Goal: Task Accomplishment & Management: Use online tool/utility

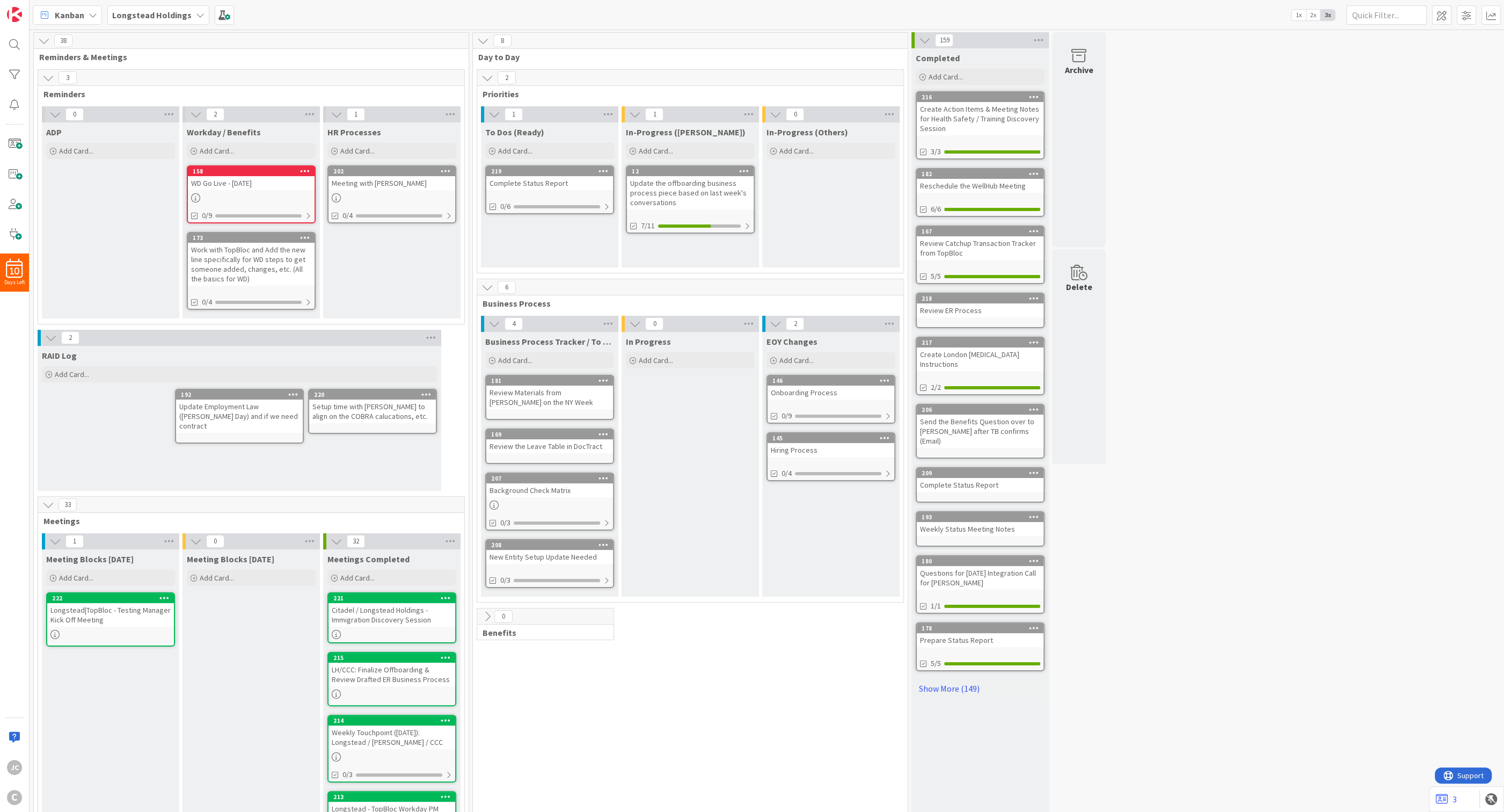
click at [824, 392] on div "Onboarding Process" at bounding box center [831, 392] width 127 height 14
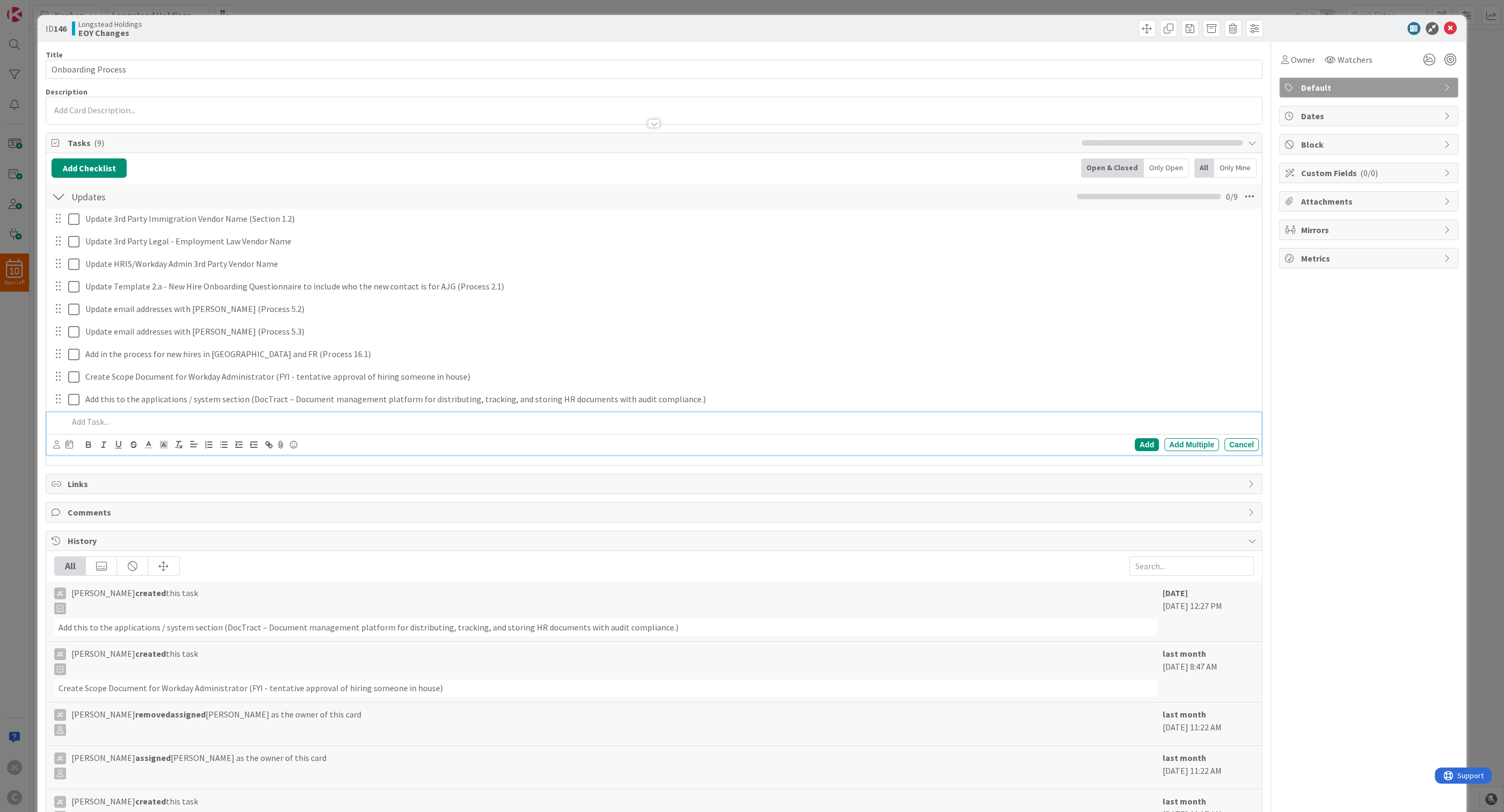
click at [154, 430] on div at bounding box center [662, 421] width 1195 height 19
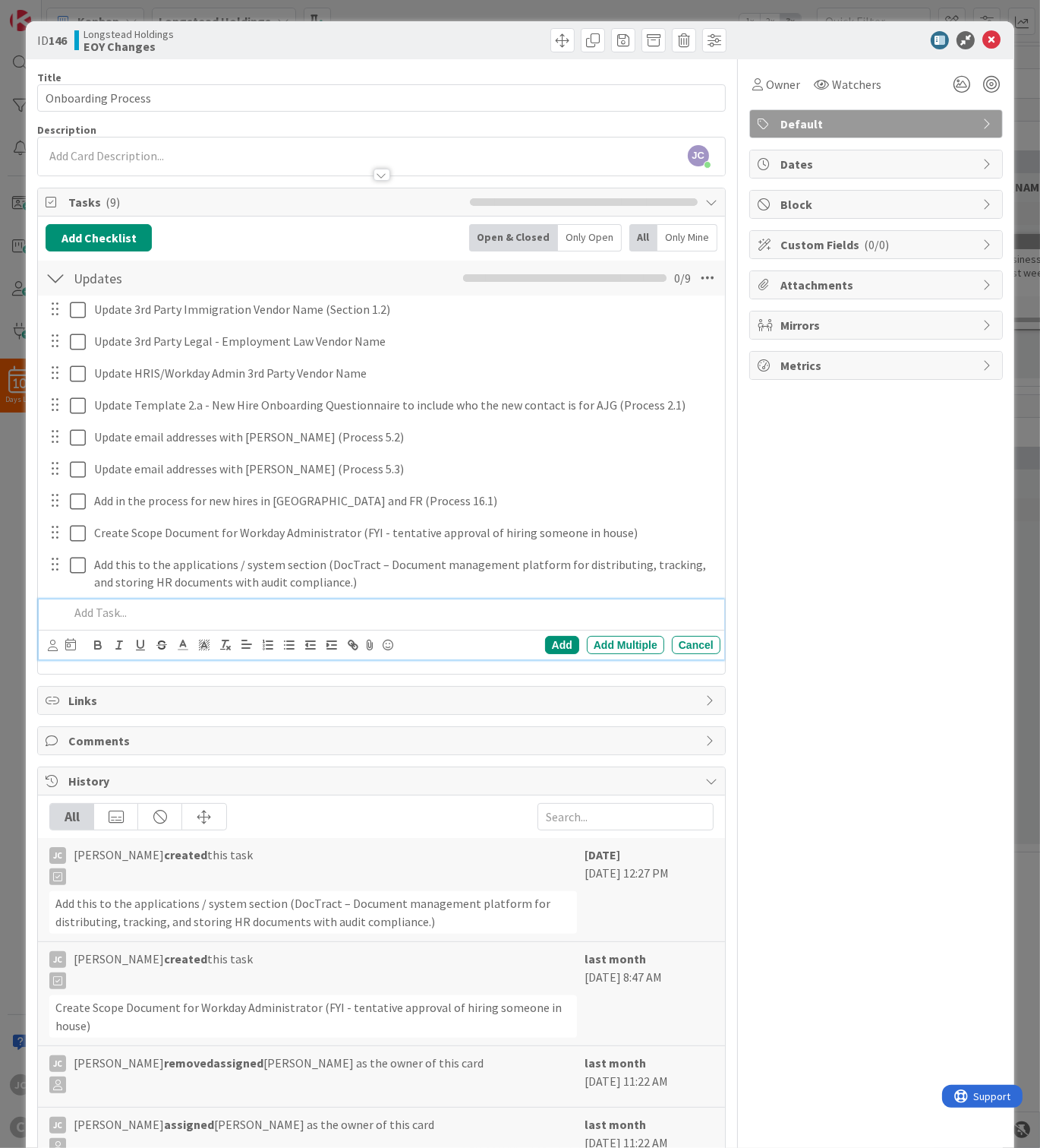
click at [170, 616] on p at bounding box center [391, 613] width 646 height 18
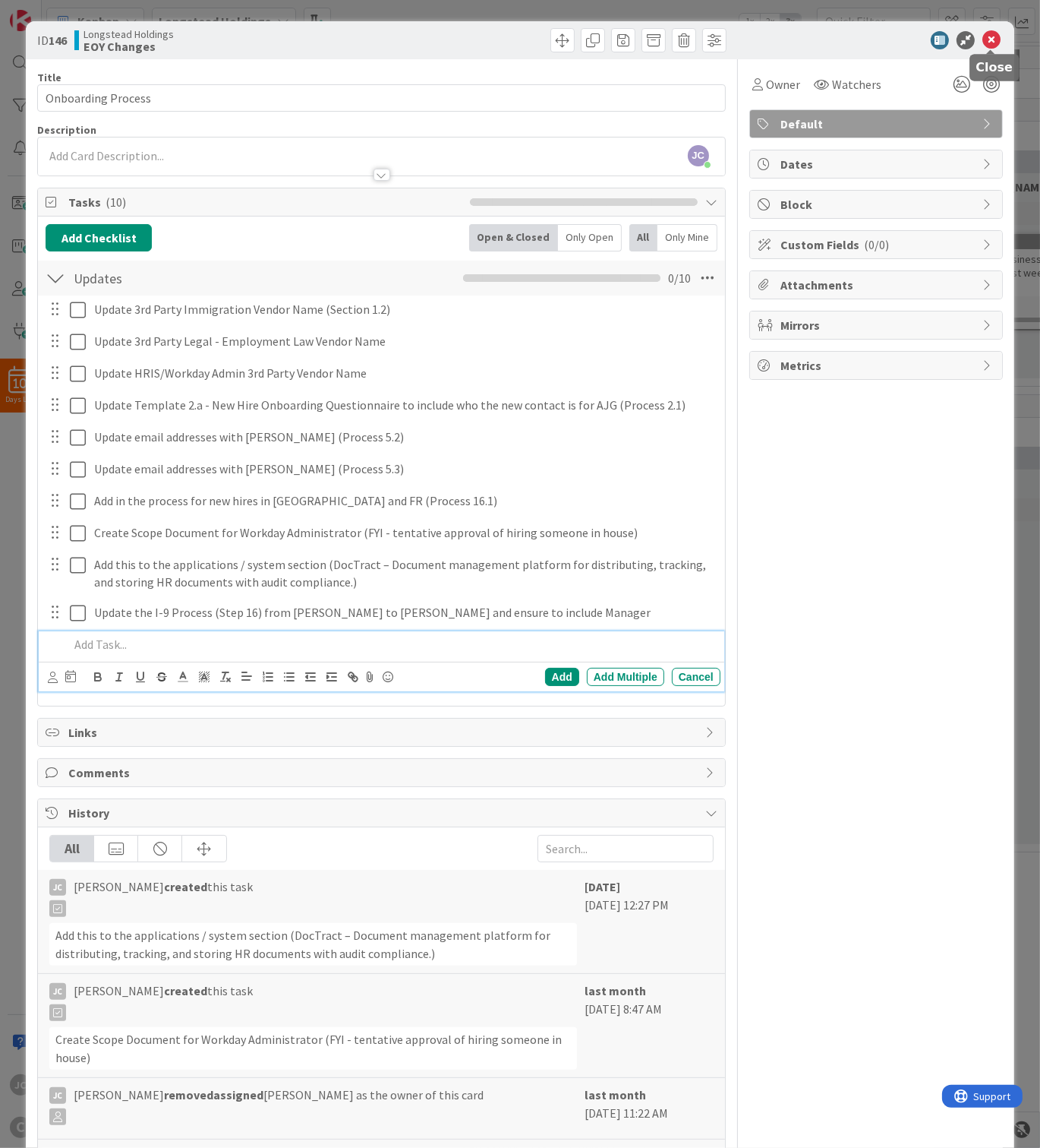
click at [989, 36] on icon at bounding box center [992, 40] width 18 height 18
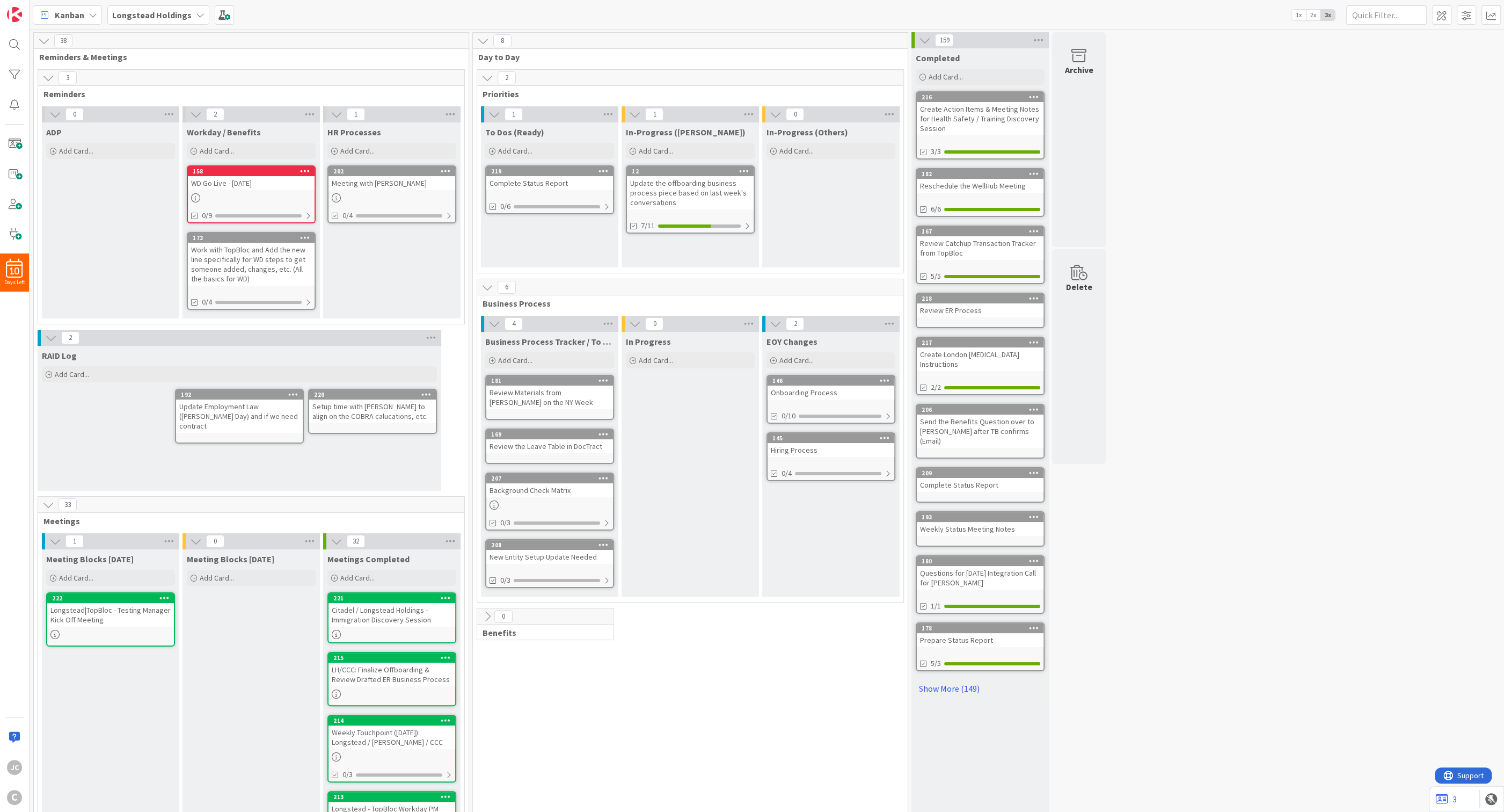
click at [926, 36] on icon at bounding box center [925, 40] width 12 height 12
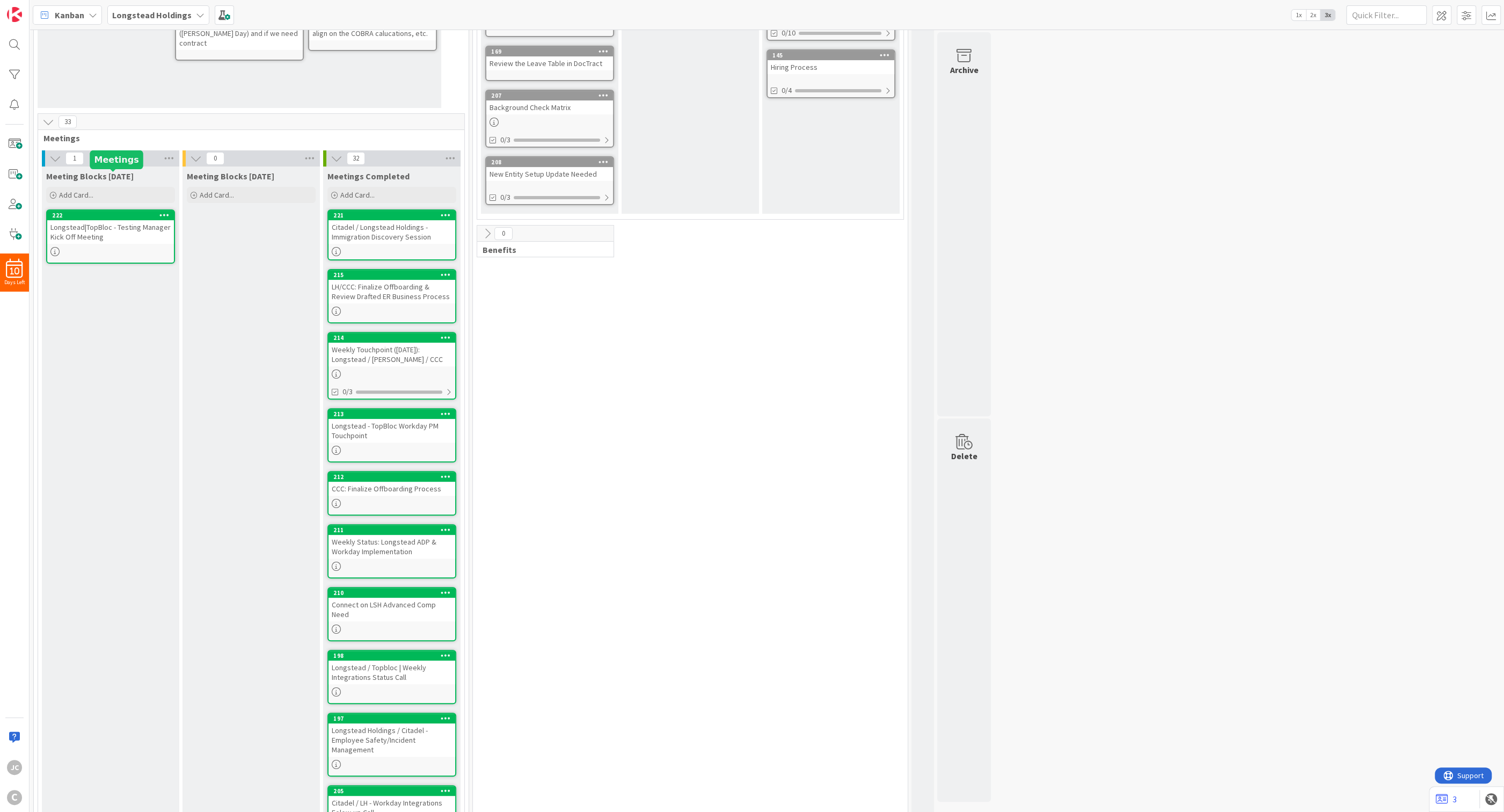
scroll to position [441, 0]
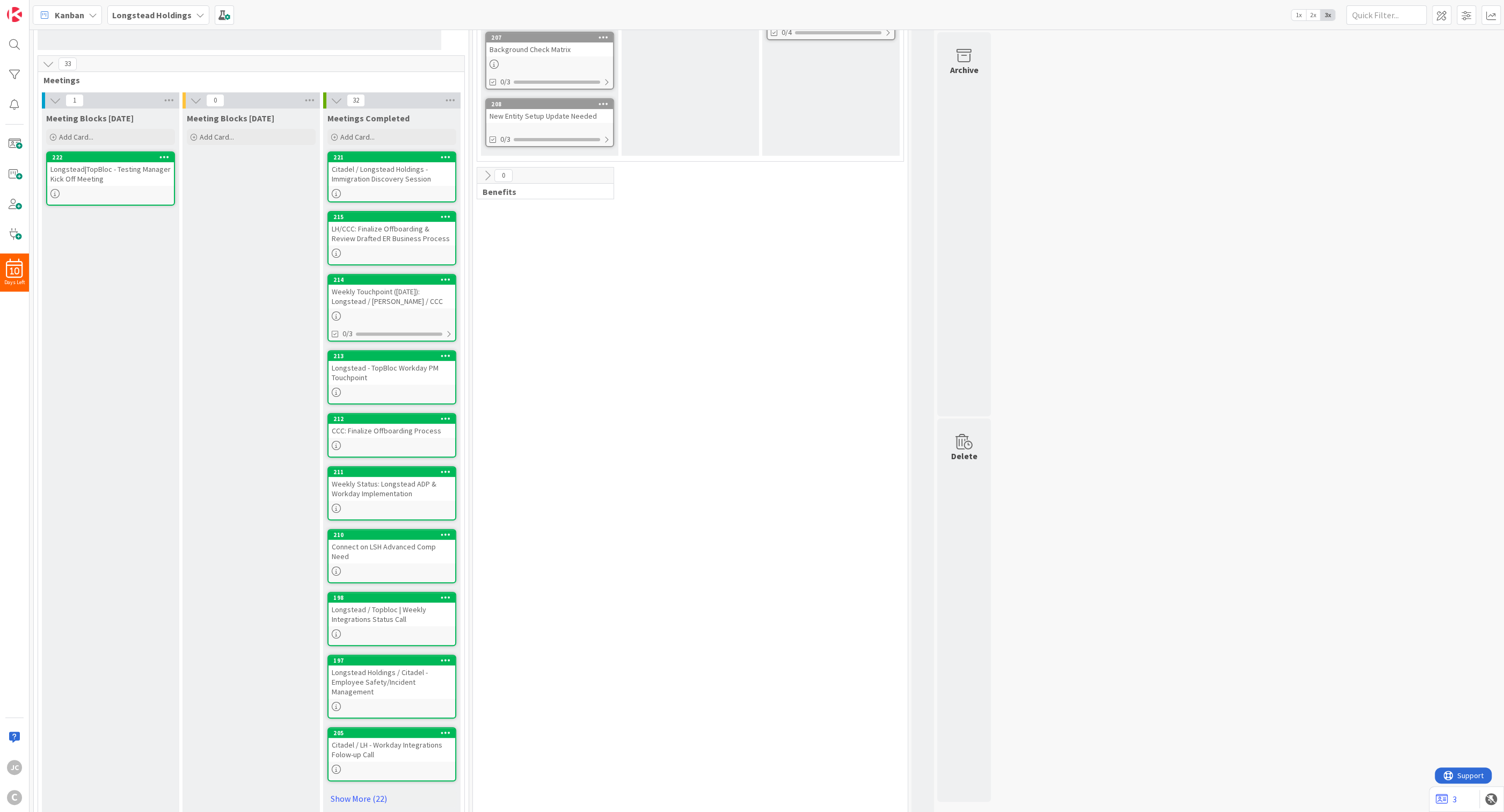
click at [382, 296] on div "Weekly Touchpoint ([DATE]): Longstead / [PERSON_NAME] / CCC" at bounding box center [392, 296] width 127 height 23
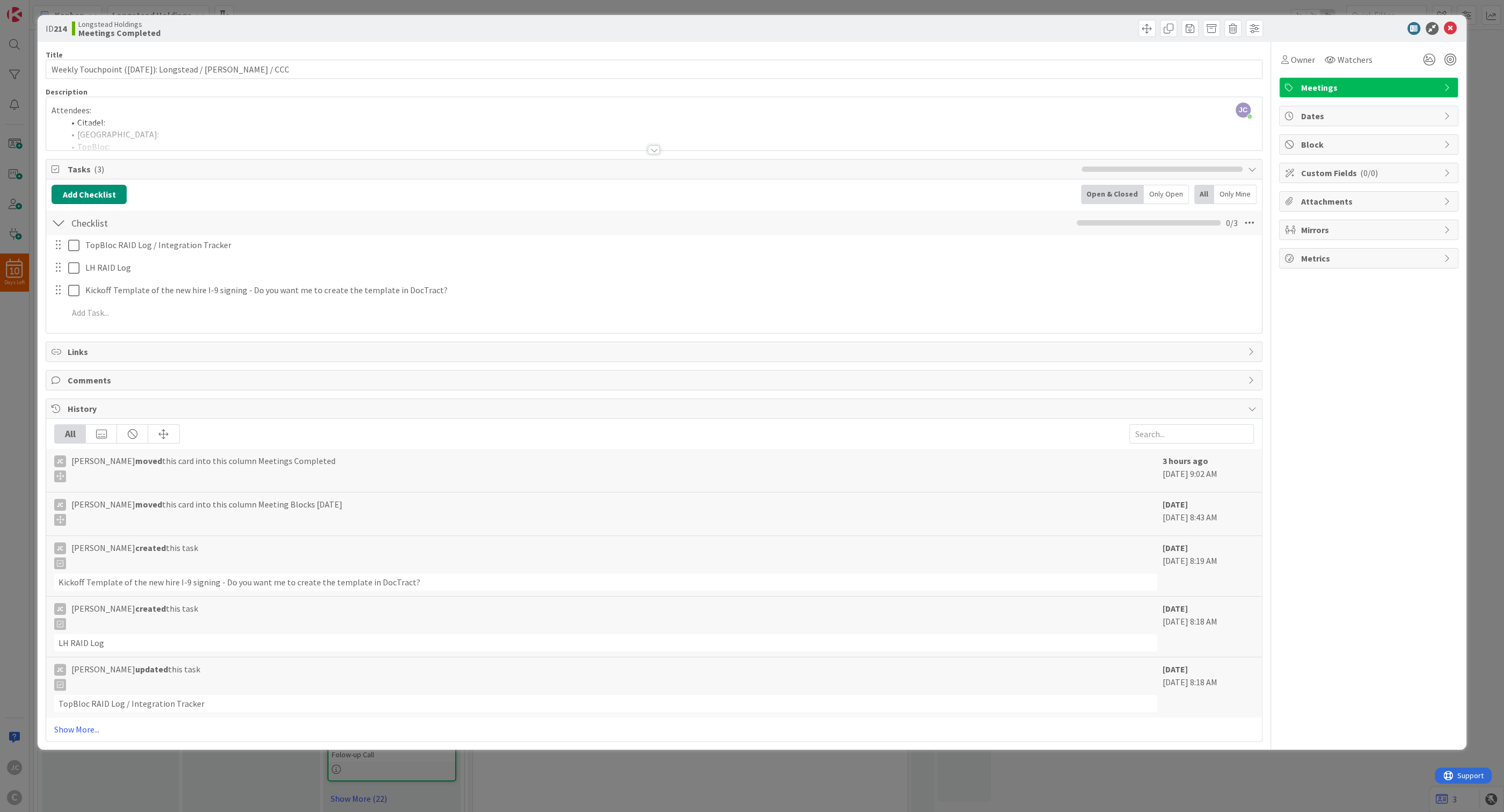
click at [353, 140] on div at bounding box center [654, 136] width 1216 height 28
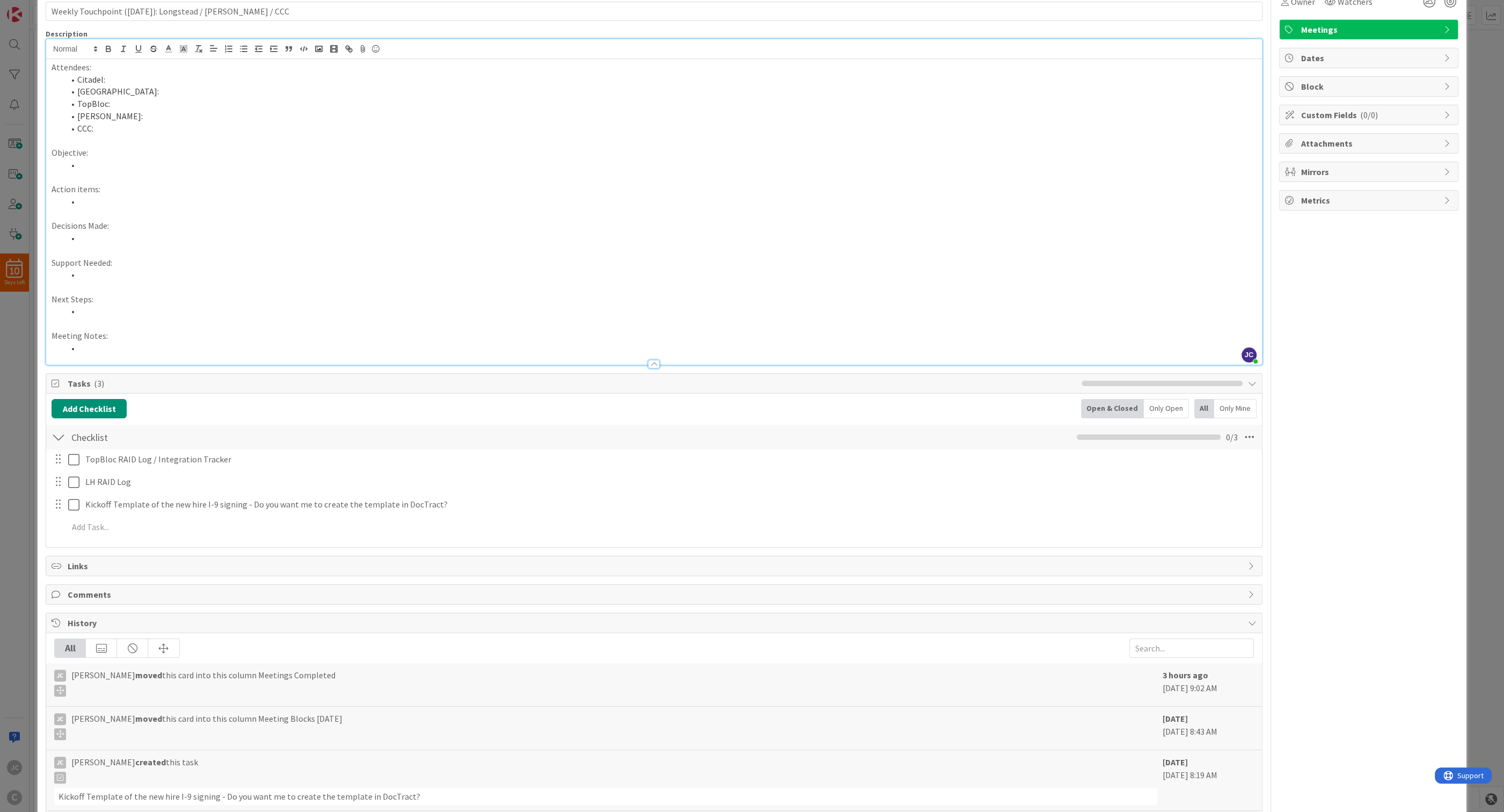
scroll to position [194, 0]
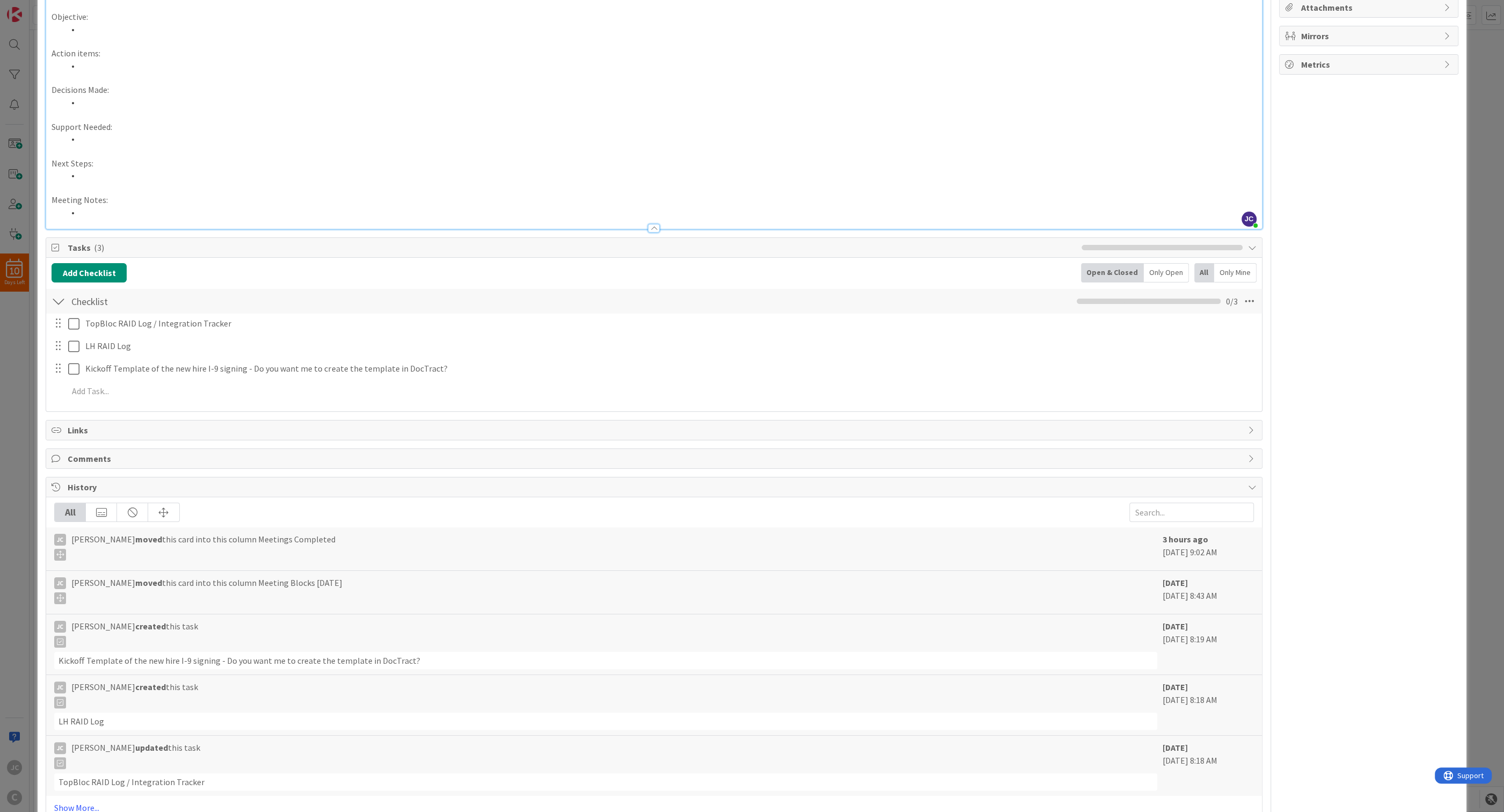
click at [28, 407] on div "ID 214 Longstead Holdings Meetings Completed Title 56 / 128 Weekly Touchpoint (…" at bounding box center [752, 406] width 1504 height 812
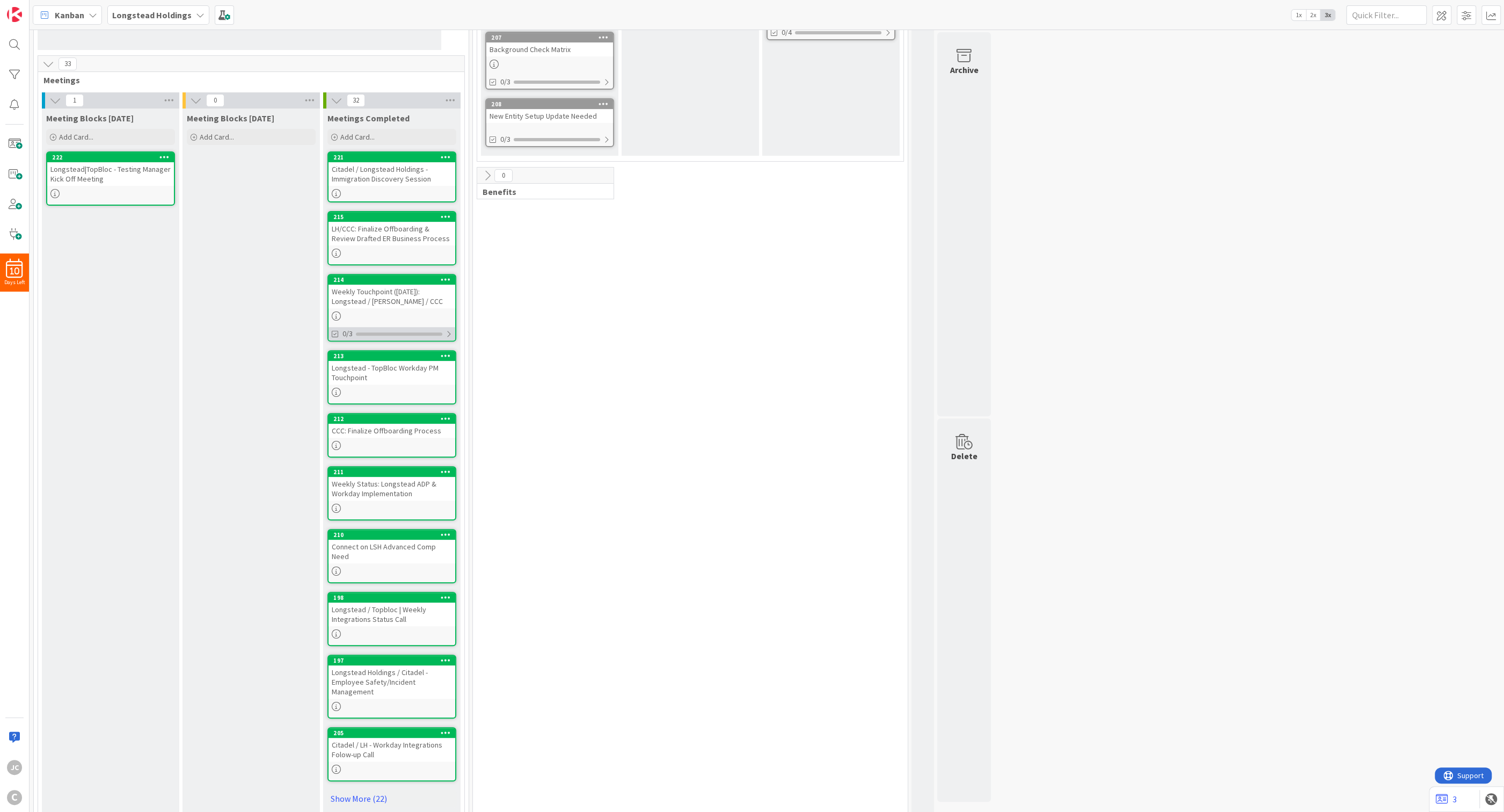
click at [449, 333] on div at bounding box center [449, 334] width 6 height 8
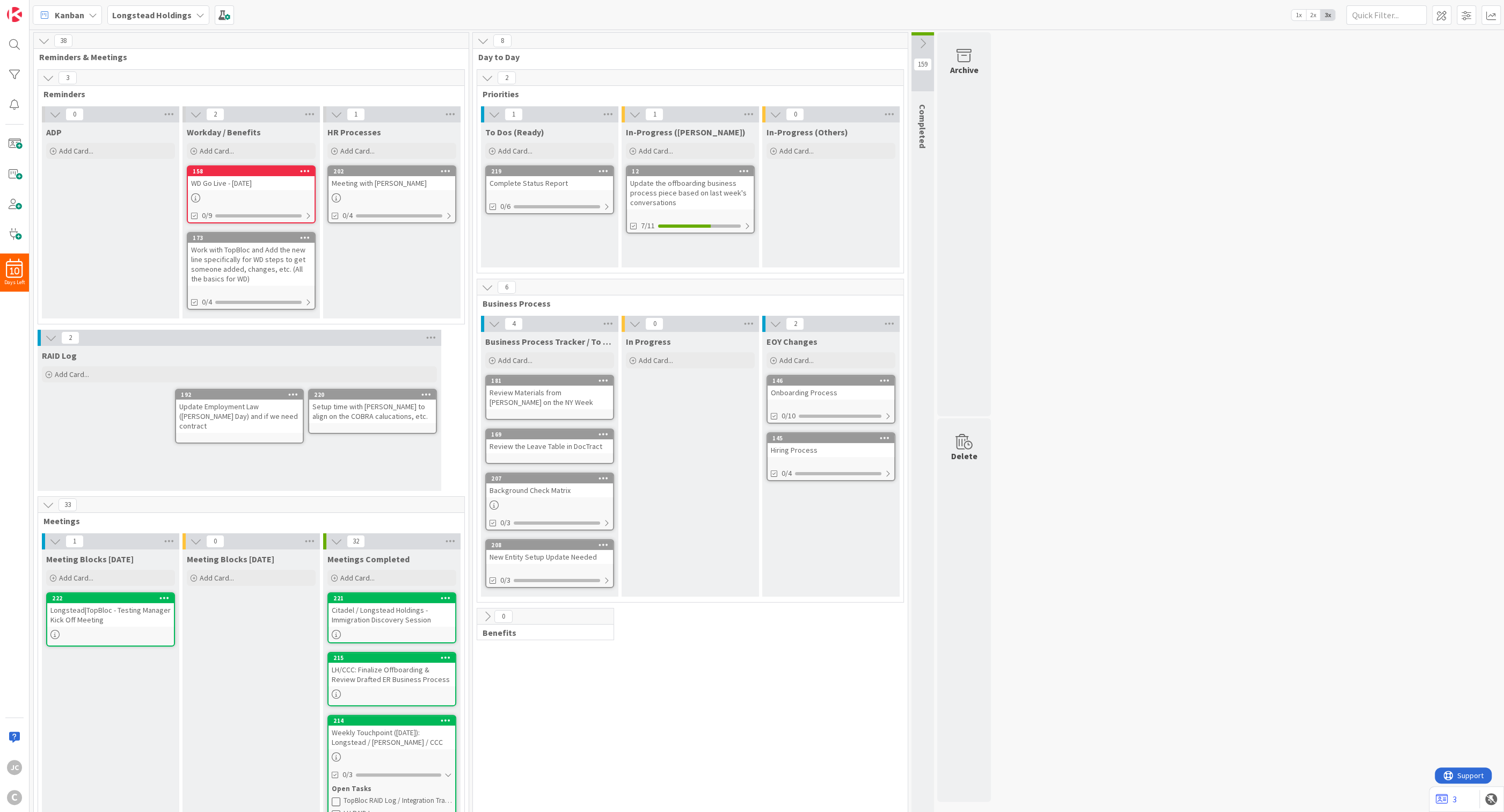
click at [51, 506] on icon at bounding box center [48, 504] width 12 height 12
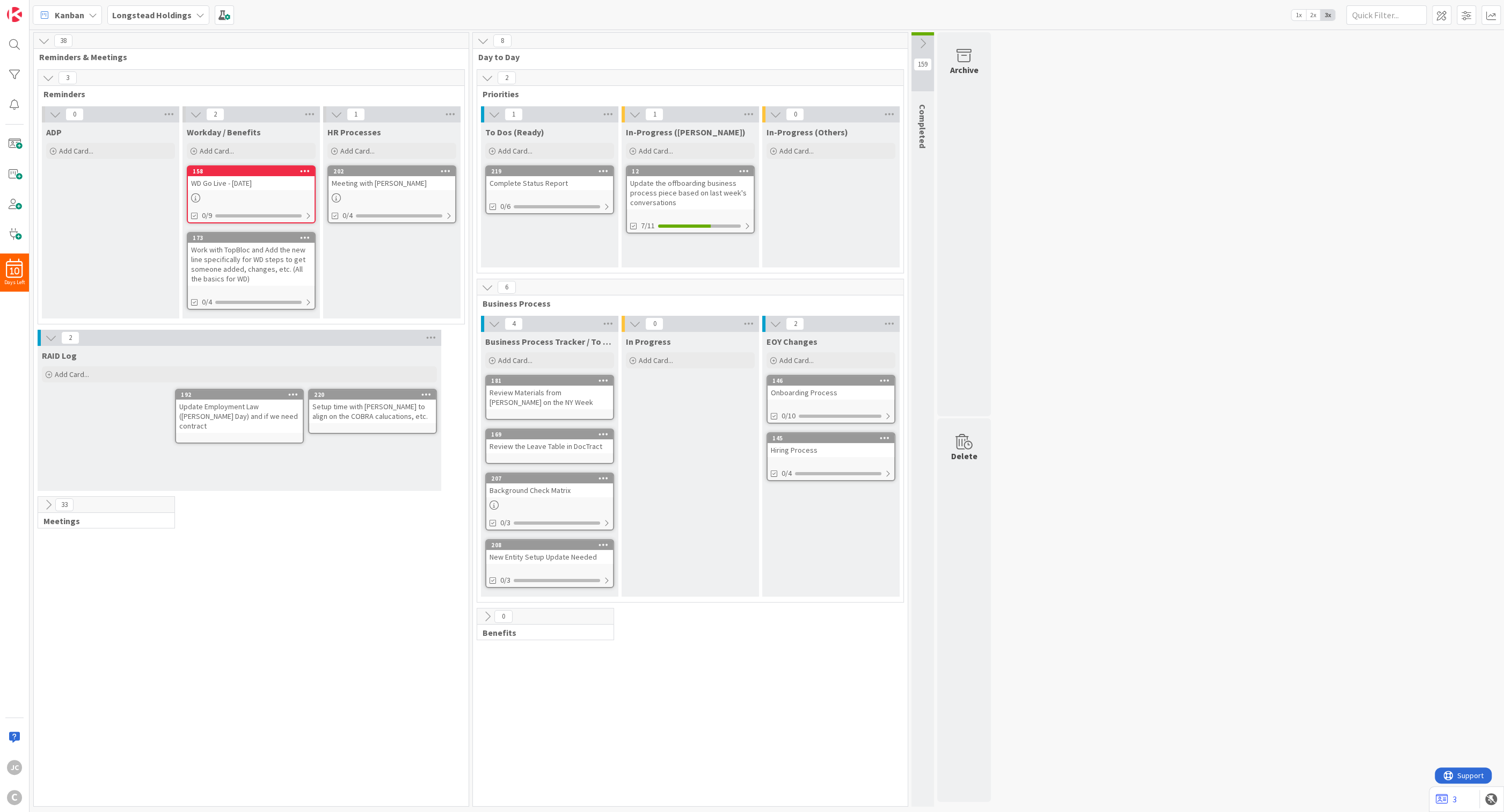
click at [485, 614] on icon at bounding box center [487, 616] width 12 height 12
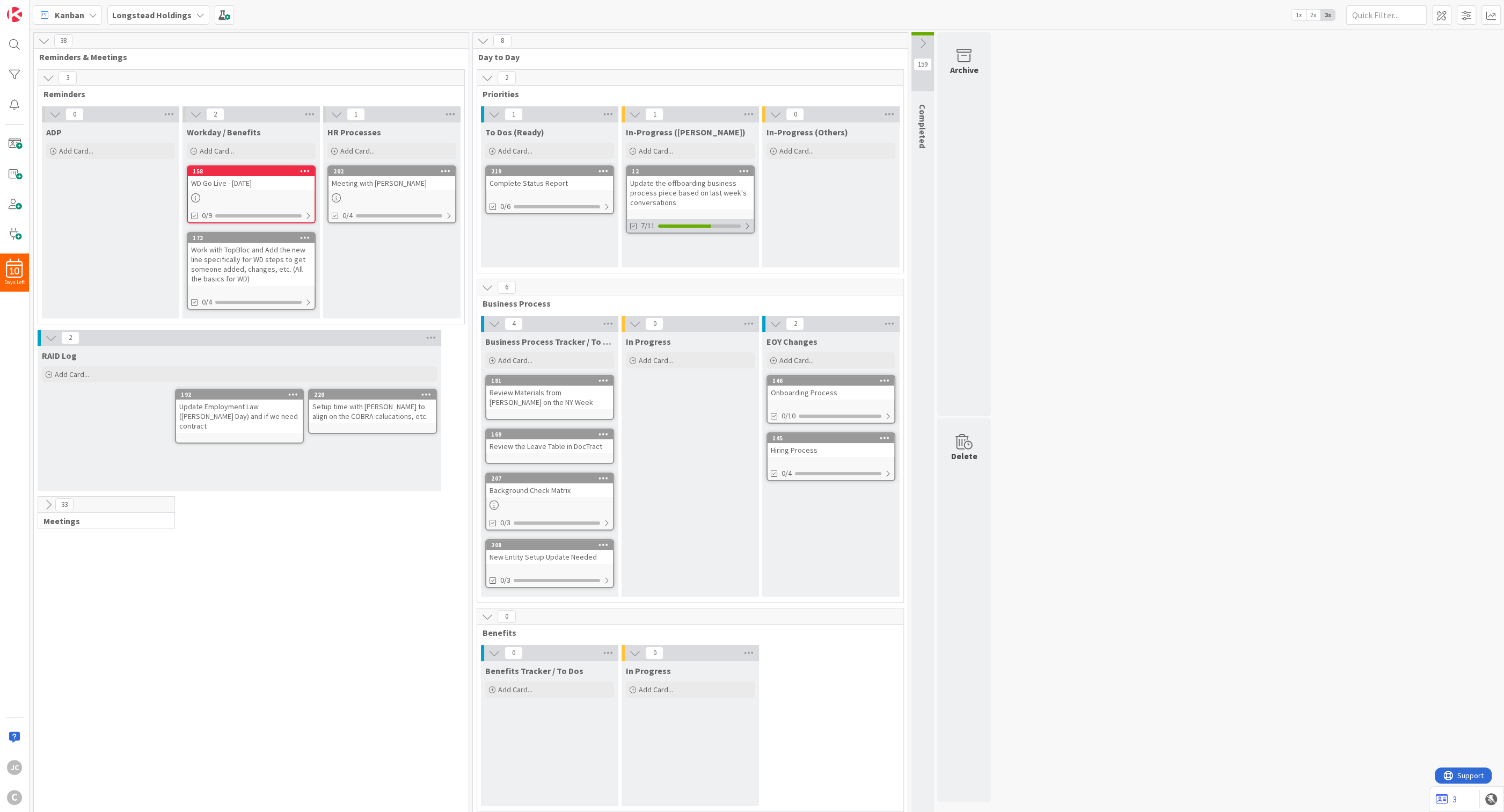
click at [746, 227] on div at bounding box center [747, 226] width 6 height 8
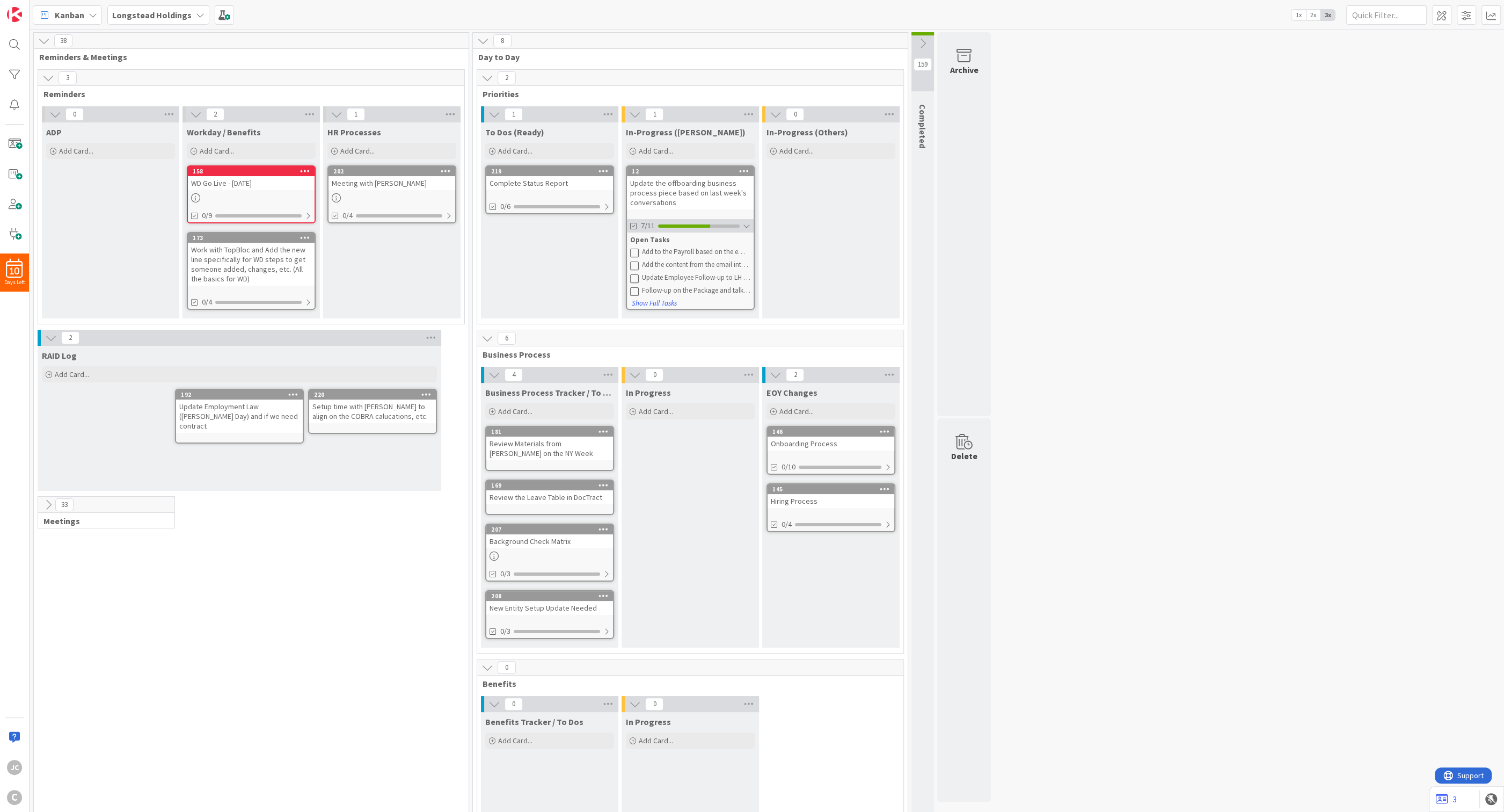
click at [695, 231] on div "7/11" at bounding box center [691, 225] width 127 height 13
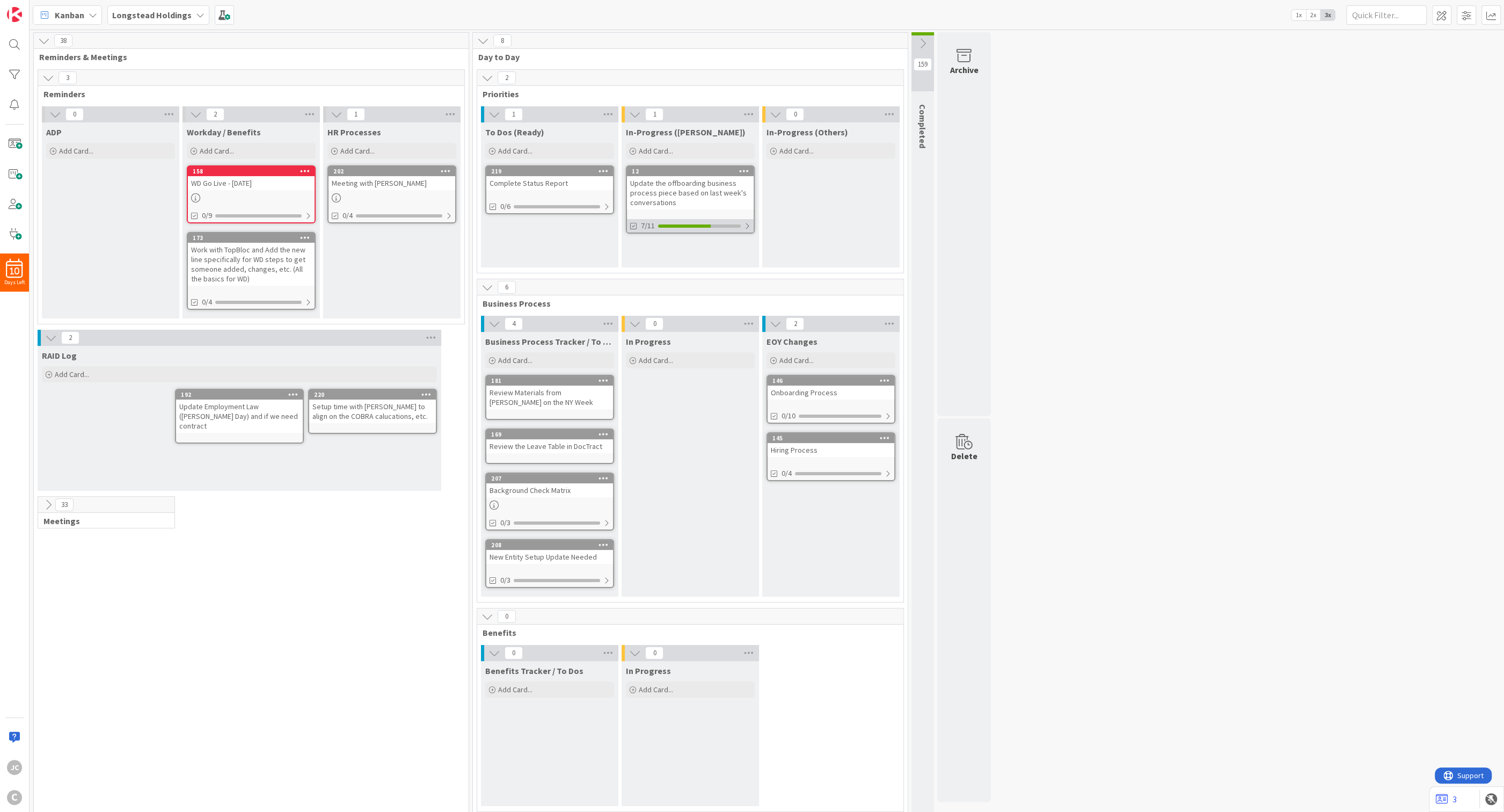
click at [697, 222] on div "7/11" at bounding box center [691, 225] width 127 height 13
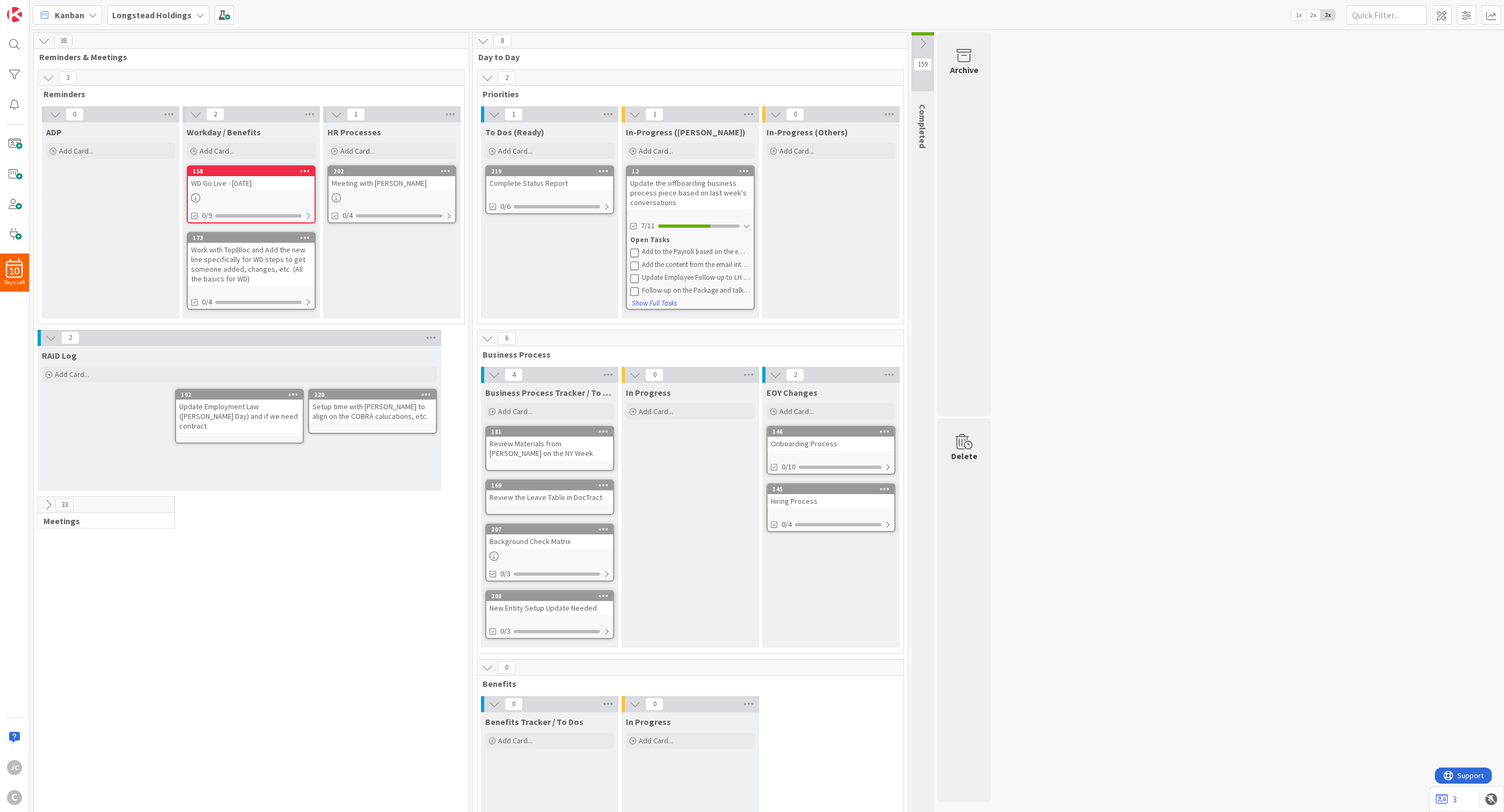
click at [716, 189] on div "Update the offboarding business process piece based on last week's conversations" at bounding box center [691, 193] width 127 height 33
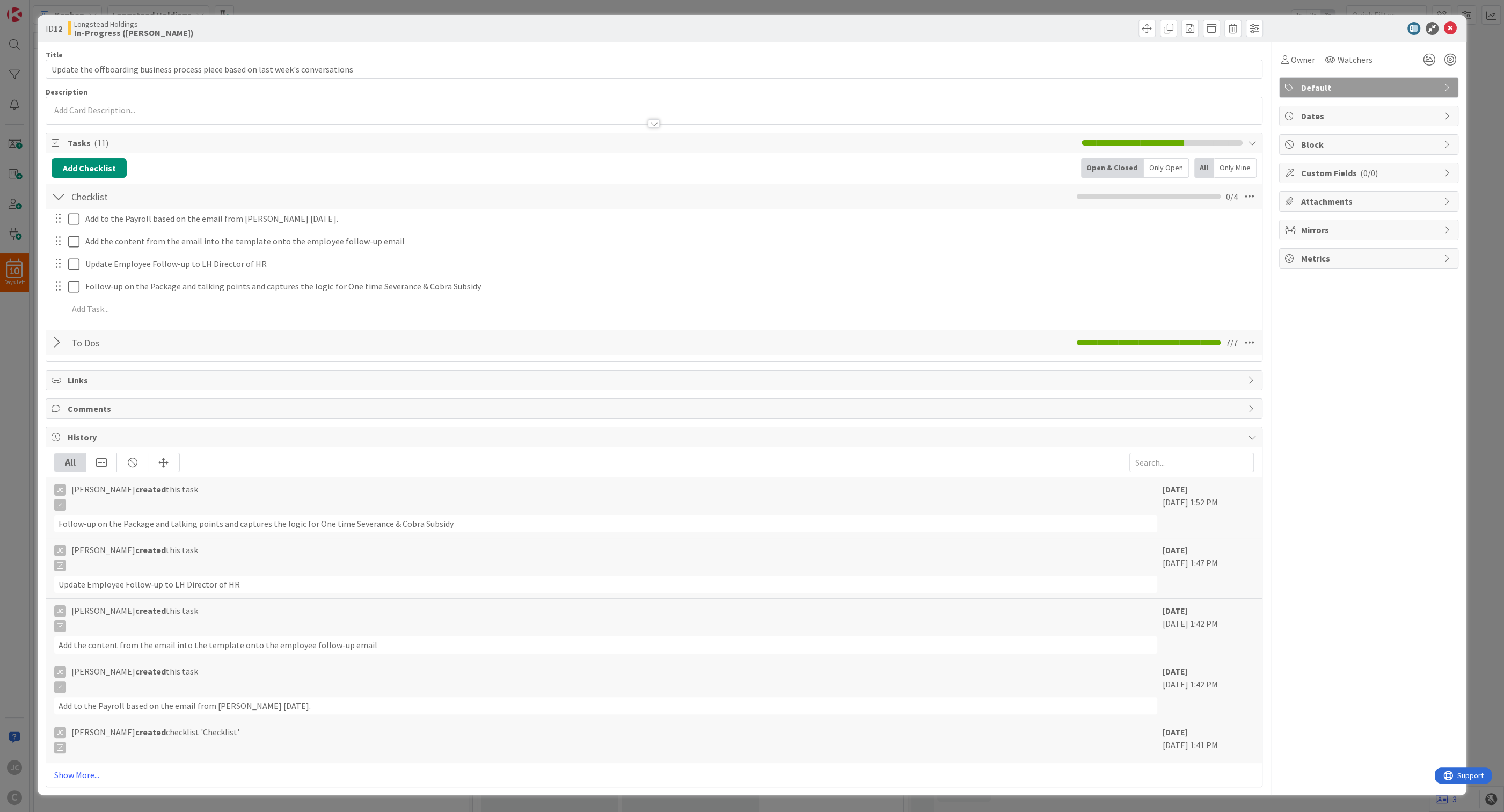
click at [61, 347] on div at bounding box center [59, 342] width 14 height 19
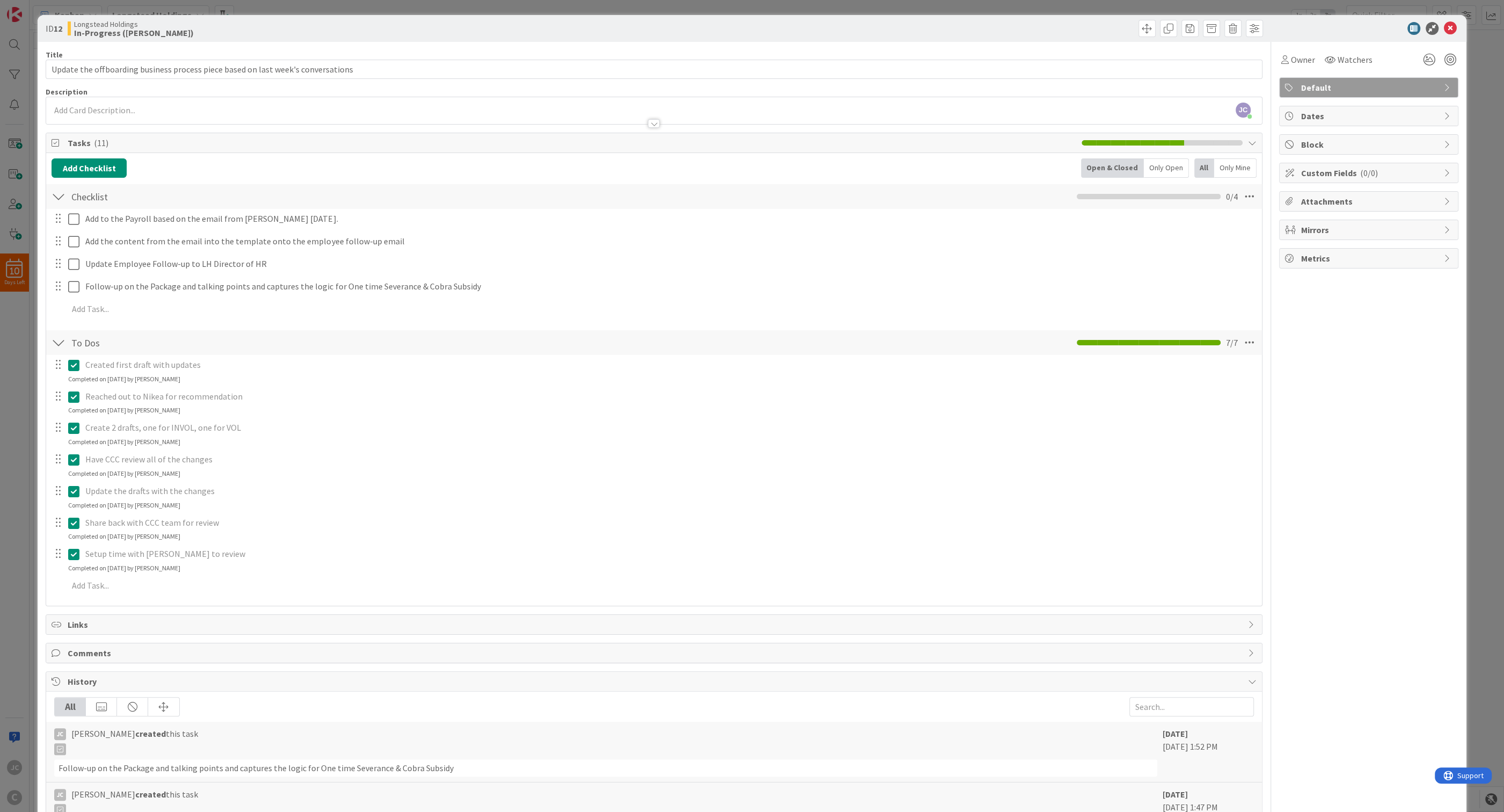
click at [48, 338] on div "To Dos Checklist Name 6 / 64 To Dos 7 / 7" at bounding box center [654, 342] width 1216 height 25
click at [1447, 30] on icon at bounding box center [1450, 28] width 13 height 13
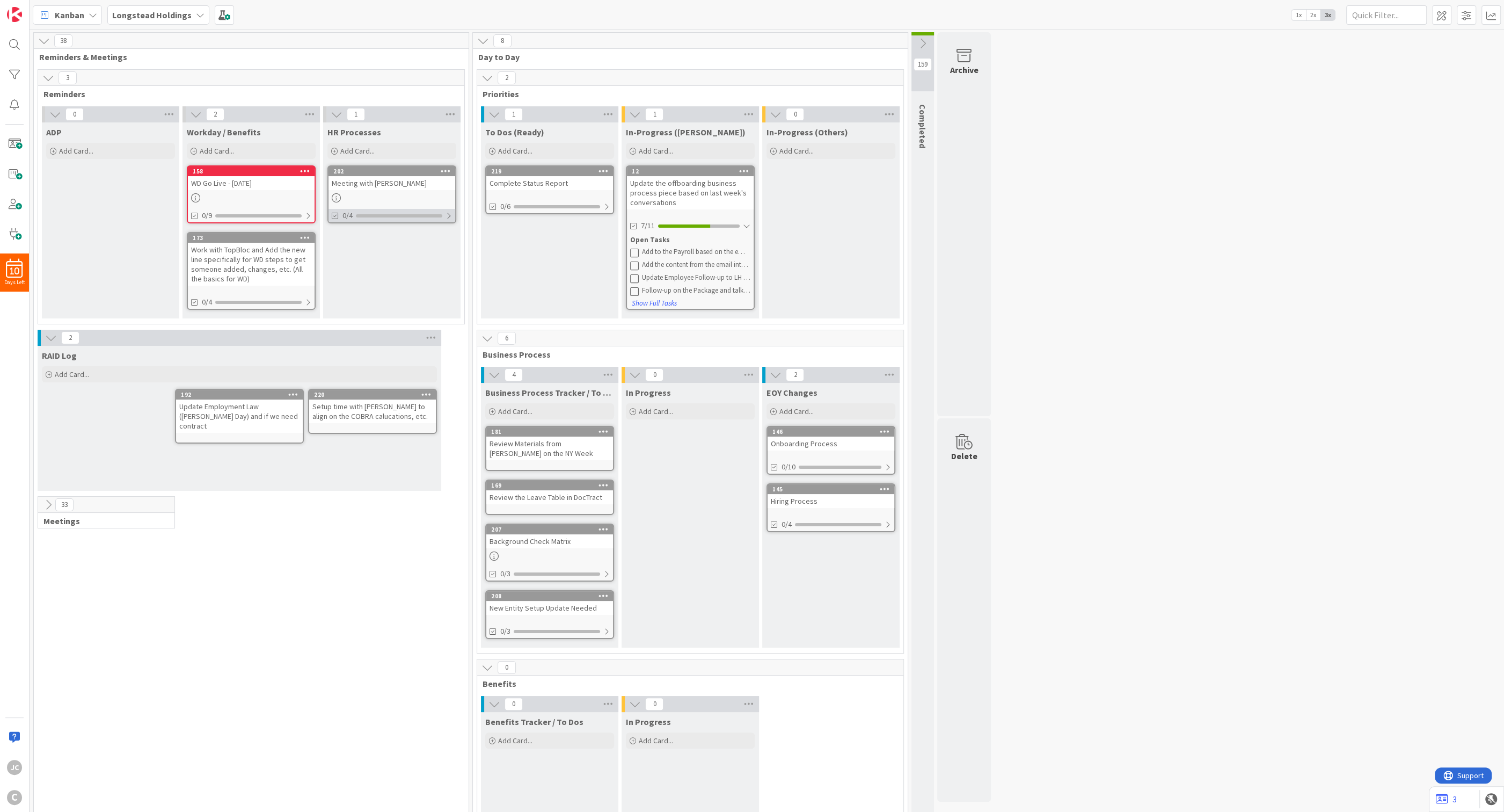
click at [449, 217] on div at bounding box center [449, 216] width 6 height 8
click at [385, 190] on div "Meeting with [PERSON_NAME]" at bounding box center [392, 183] width 127 height 14
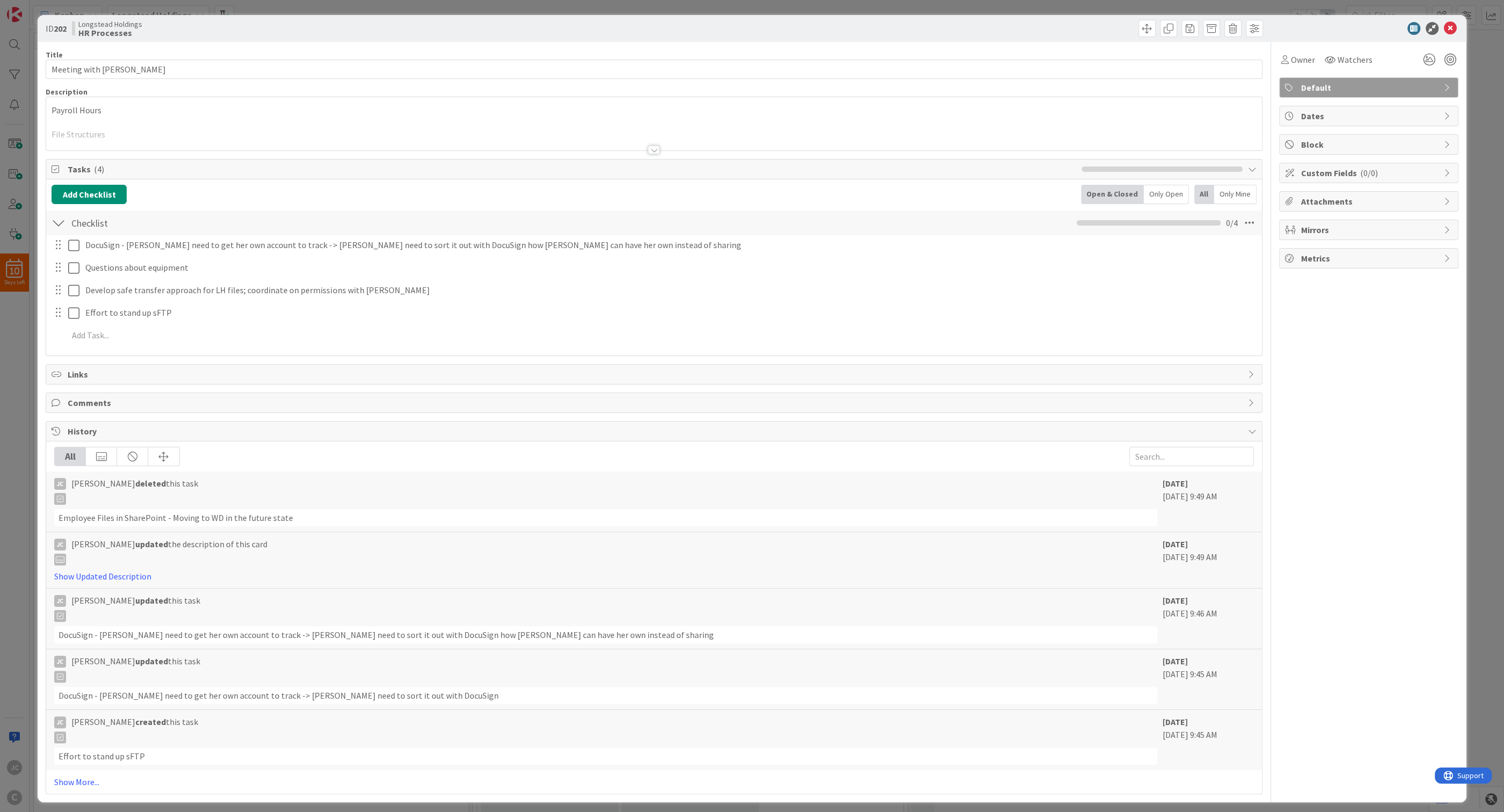
click at [17, 446] on div "ID 202 Longstead Holdings HR Processes Title 17 / 128 Meeting with Mark Descrip…" at bounding box center [752, 406] width 1504 height 812
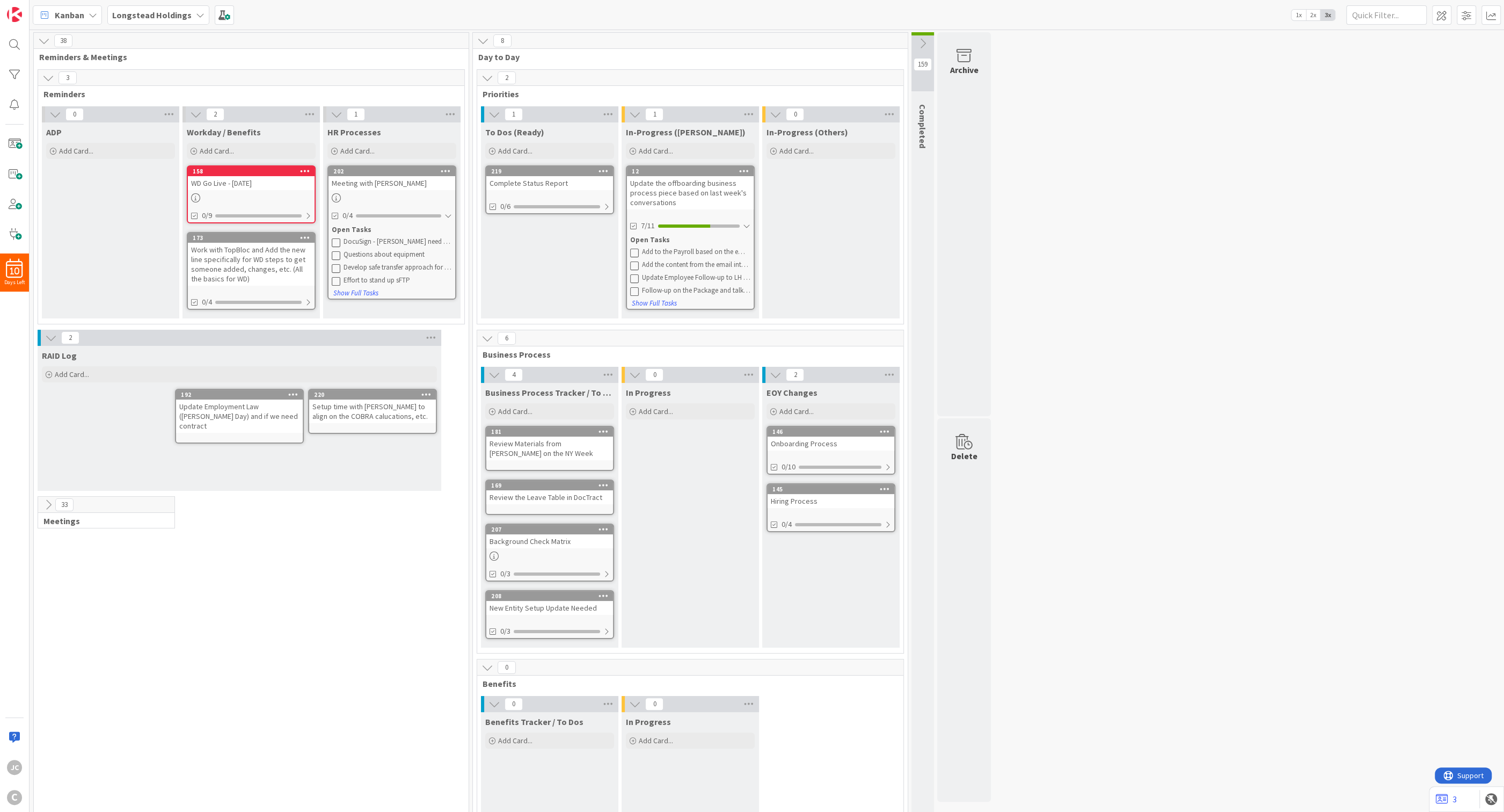
click at [486, 79] on icon at bounding box center [487, 78] width 12 height 12
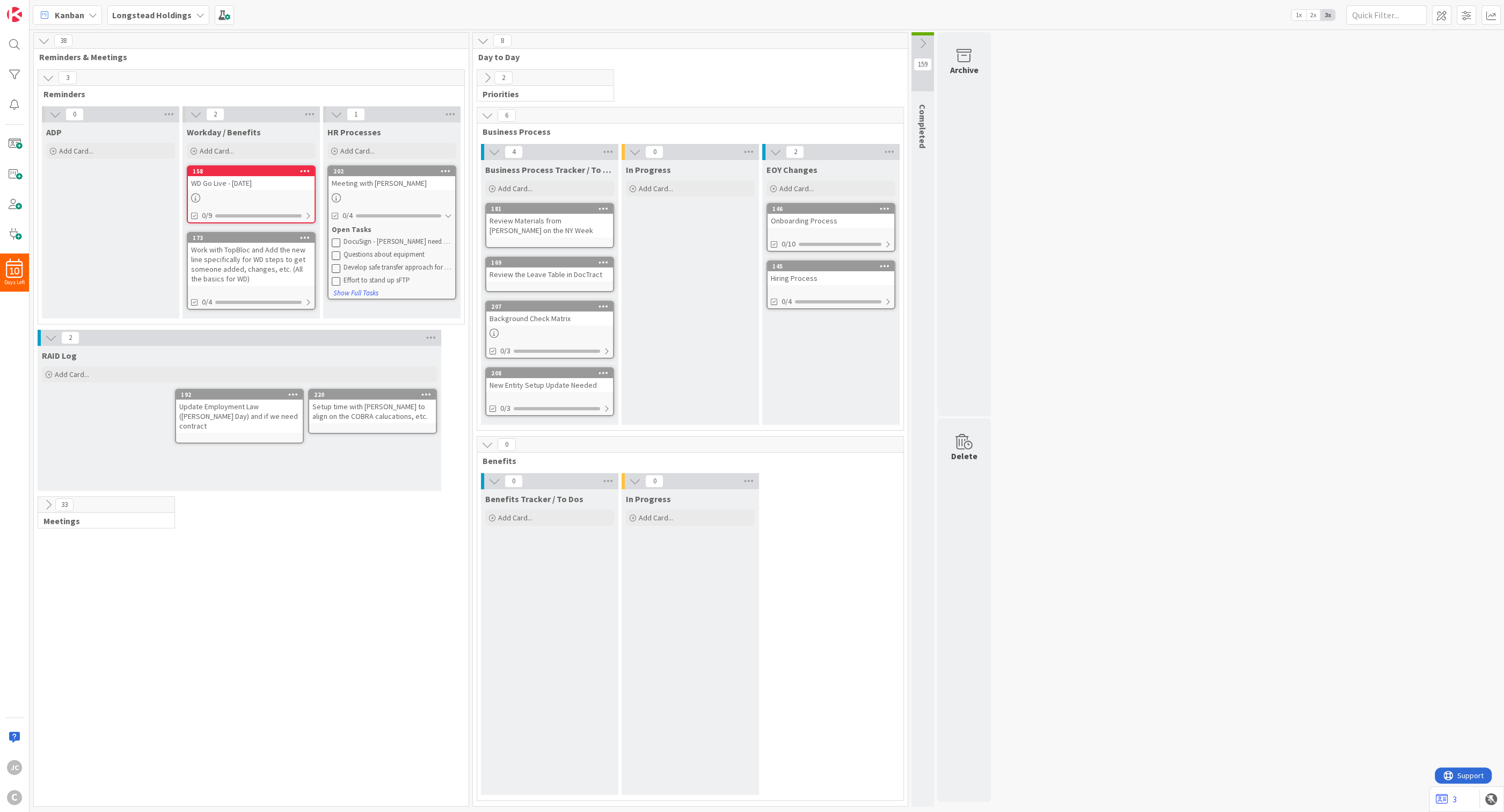
click at [487, 114] on icon at bounding box center [487, 115] width 12 height 12
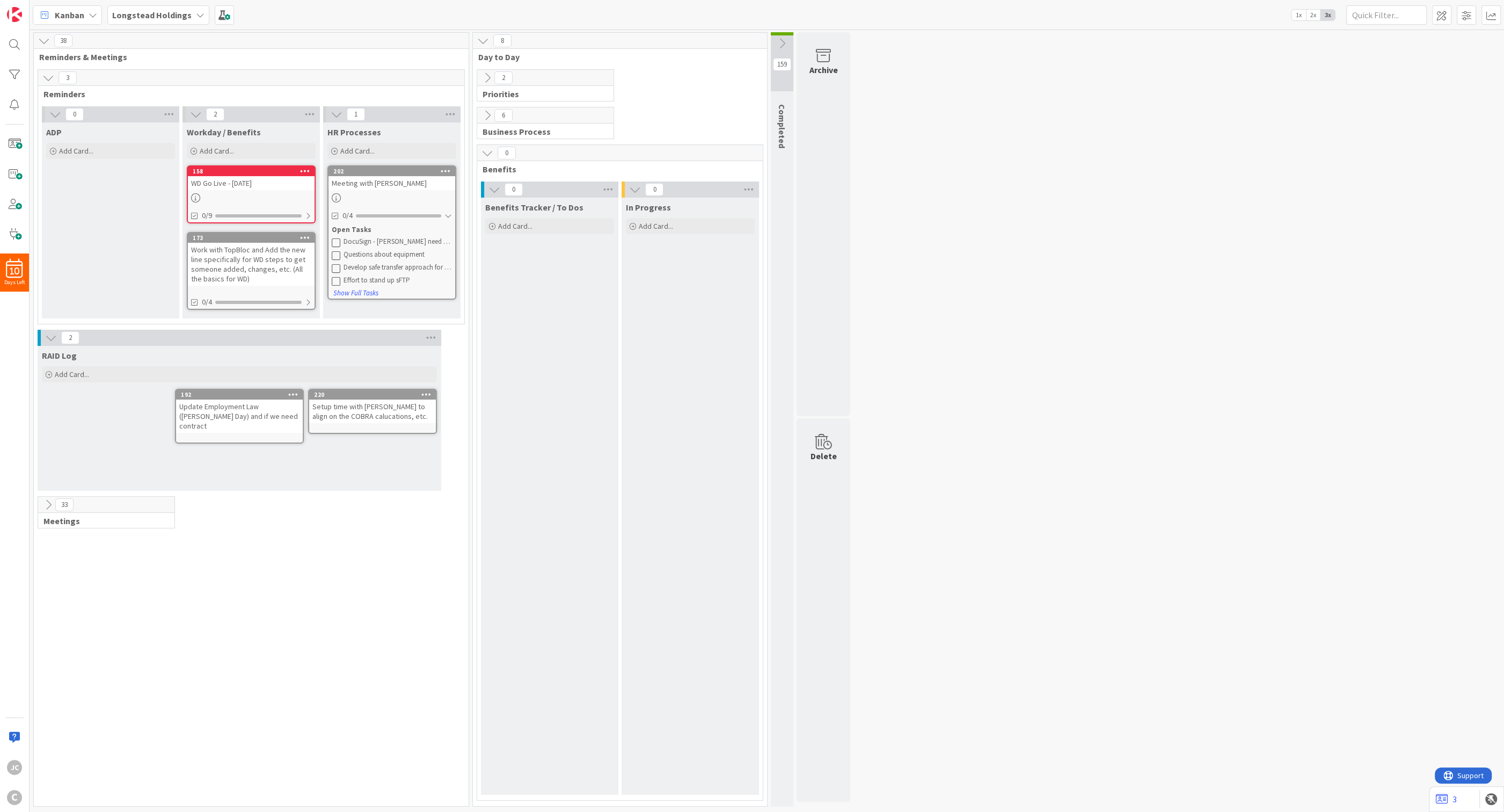
click at [487, 156] on icon at bounding box center [487, 152] width 12 height 12
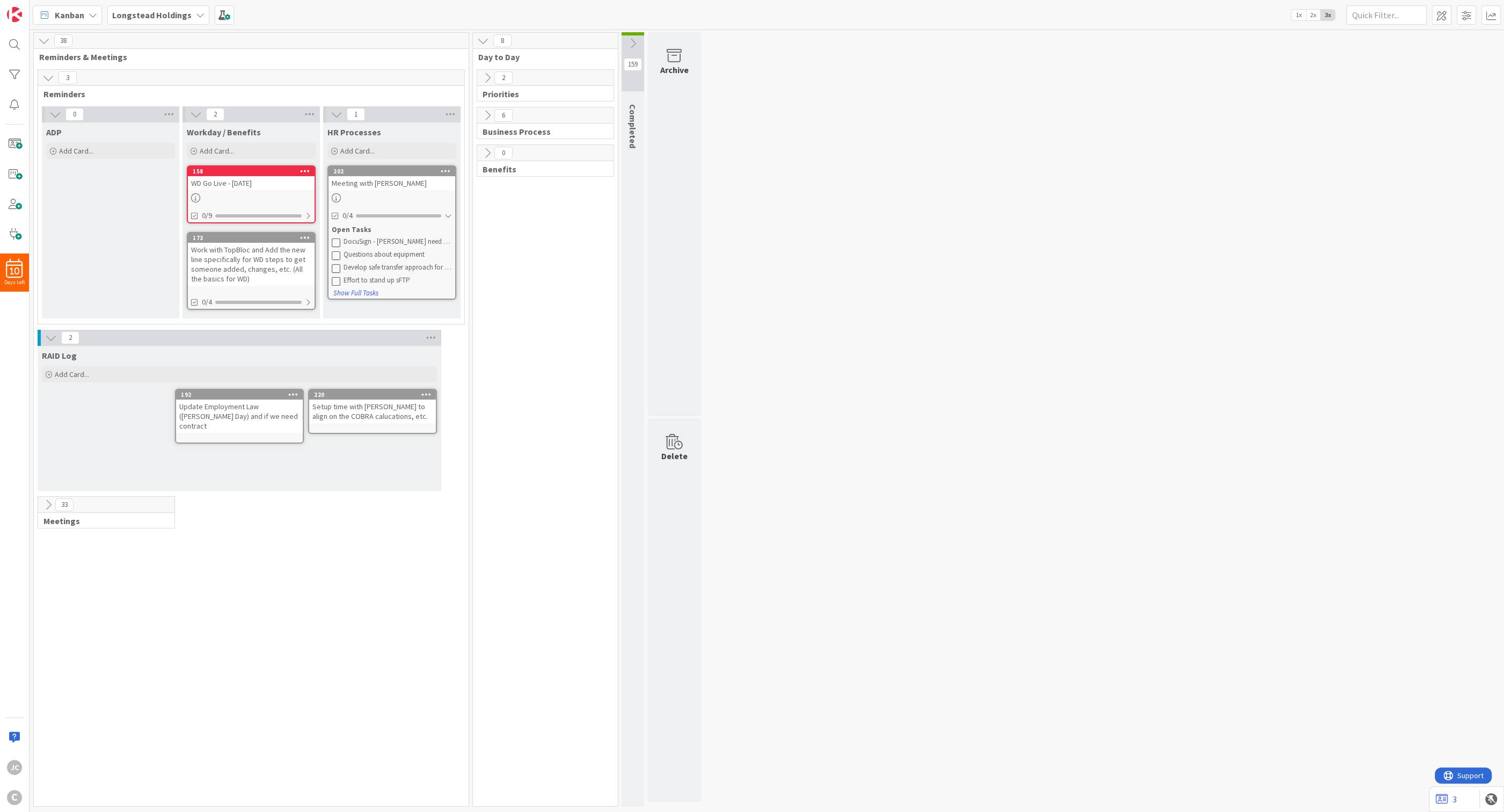
click at [487, 156] on icon at bounding box center [487, 152] width 12 height 12
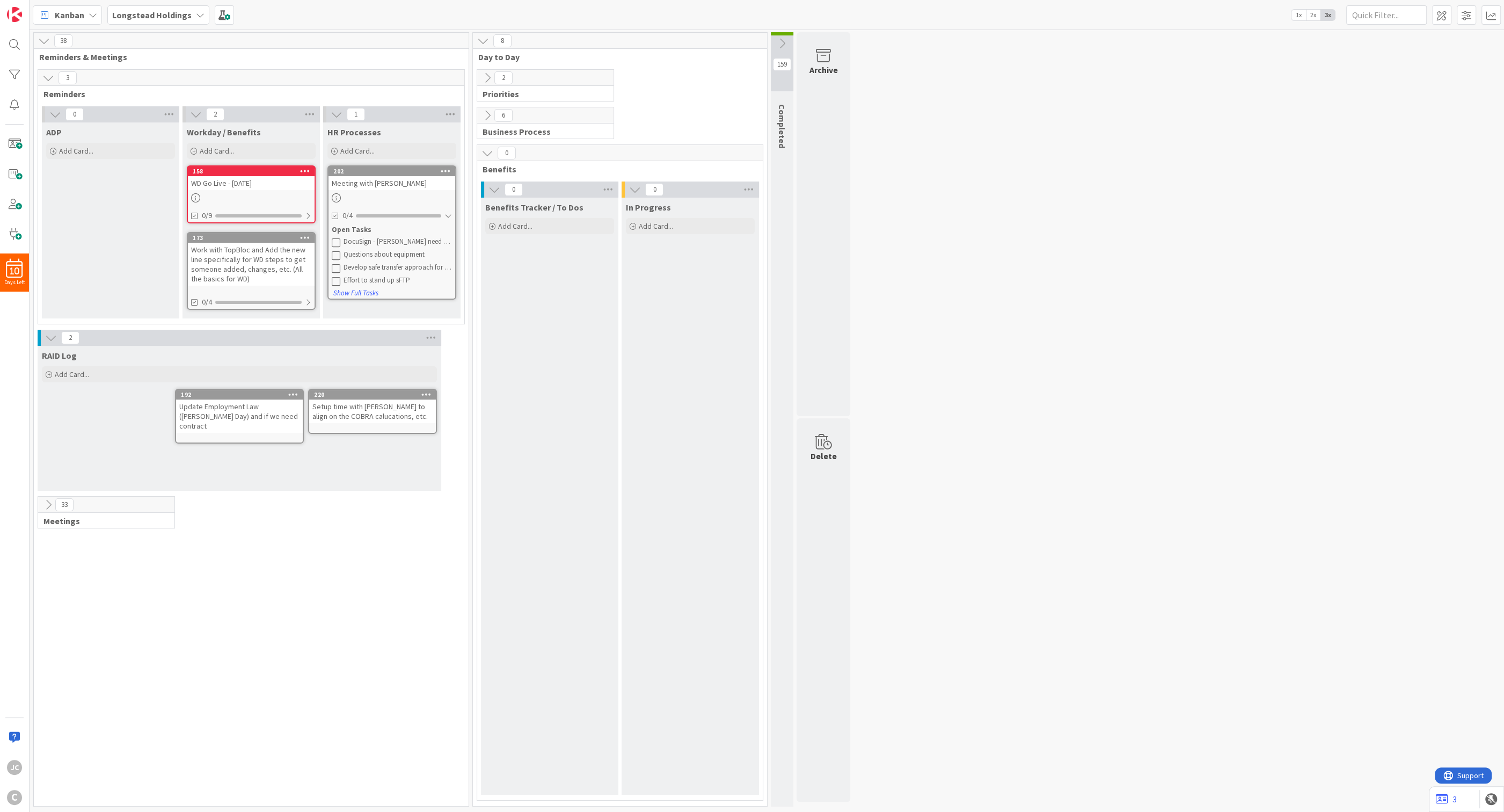
click at [488, 152] on icon at bounding box center [487, 152] width 12 height 12
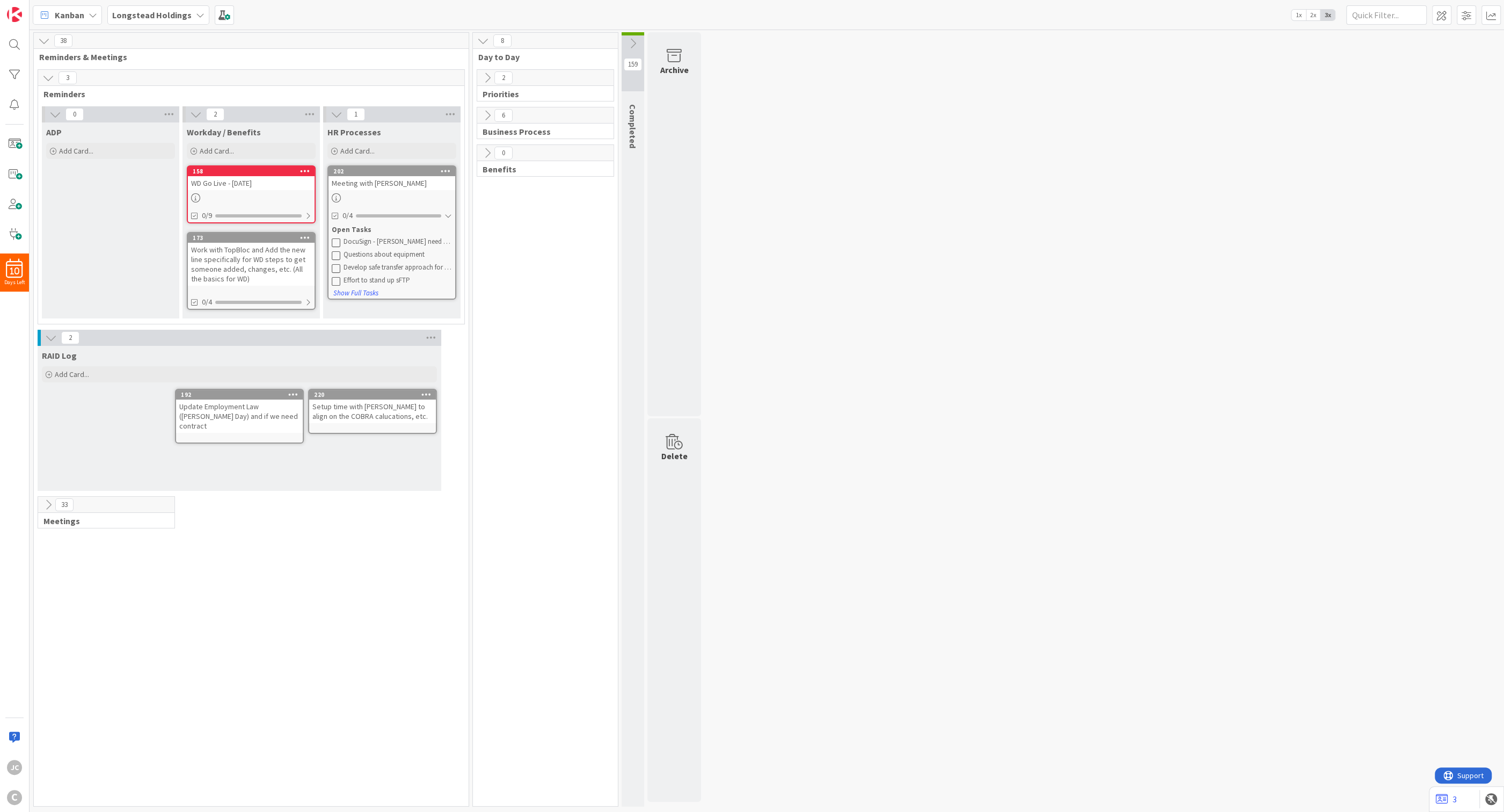
click at [485, 78] on icon at bounding box center [487, 78] width 12 height 12
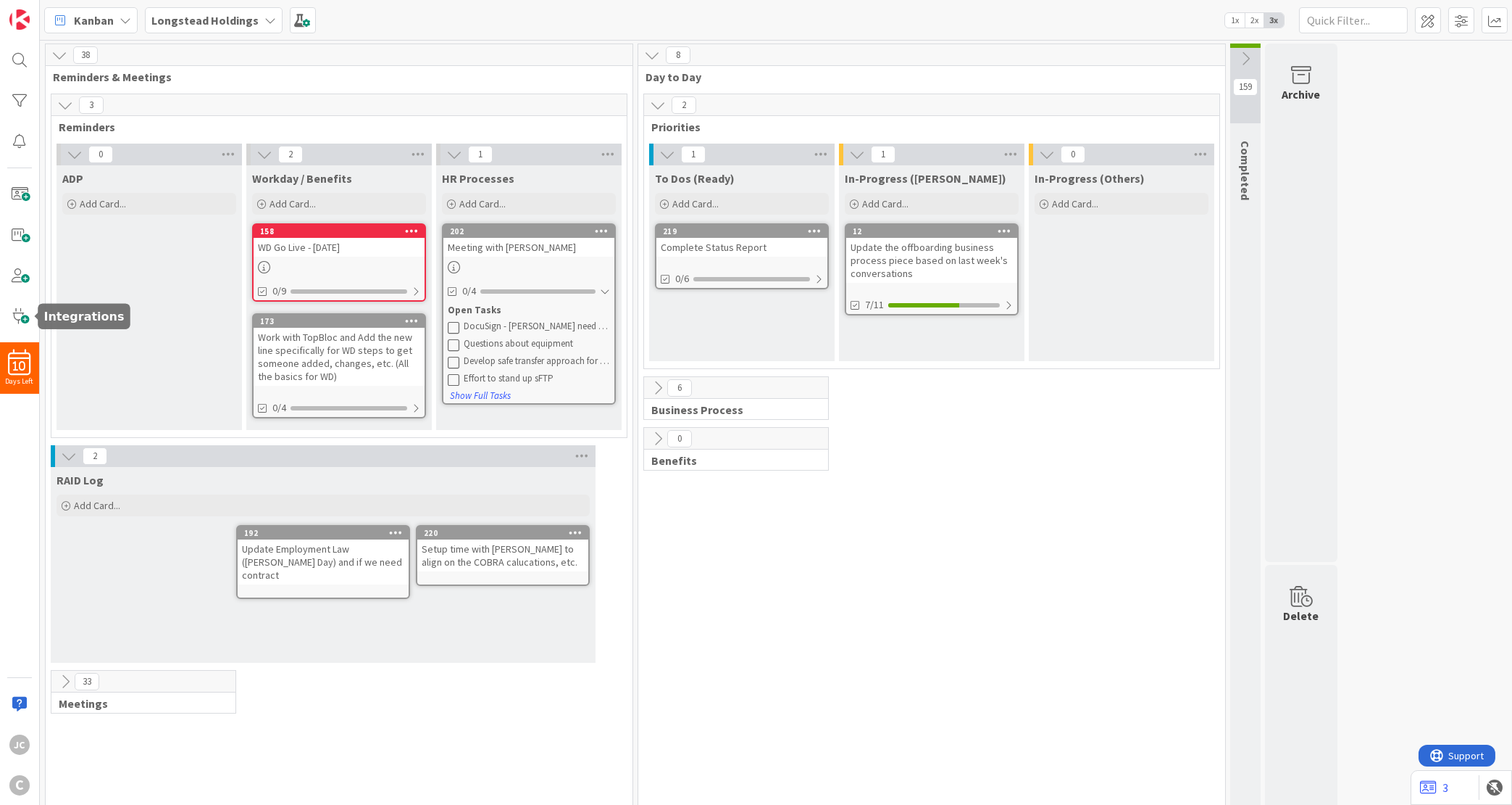
scroll to position [285, 0]
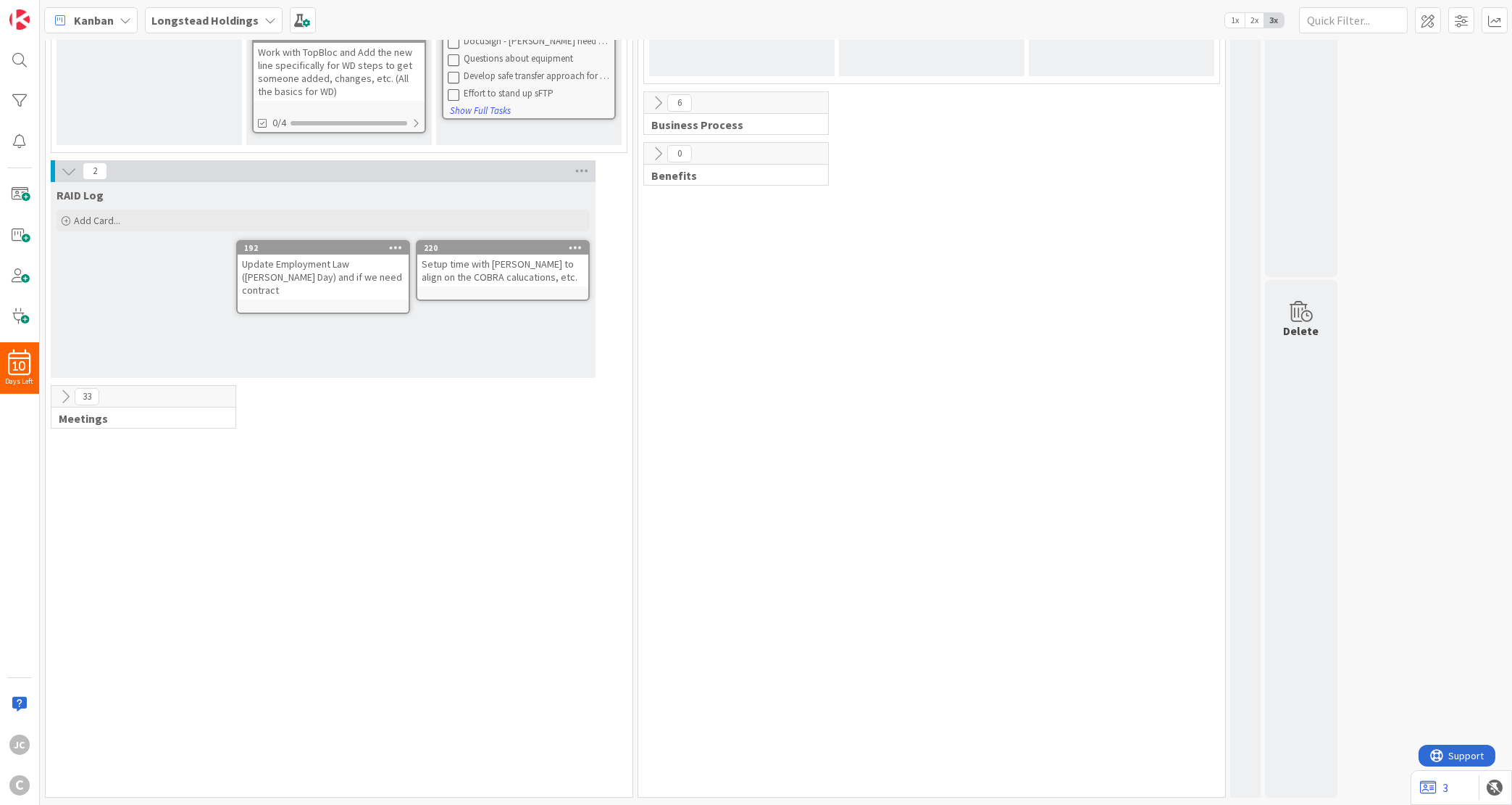
click at [62, 393] on icon at bounding box center [65, 396] width 16 height 16
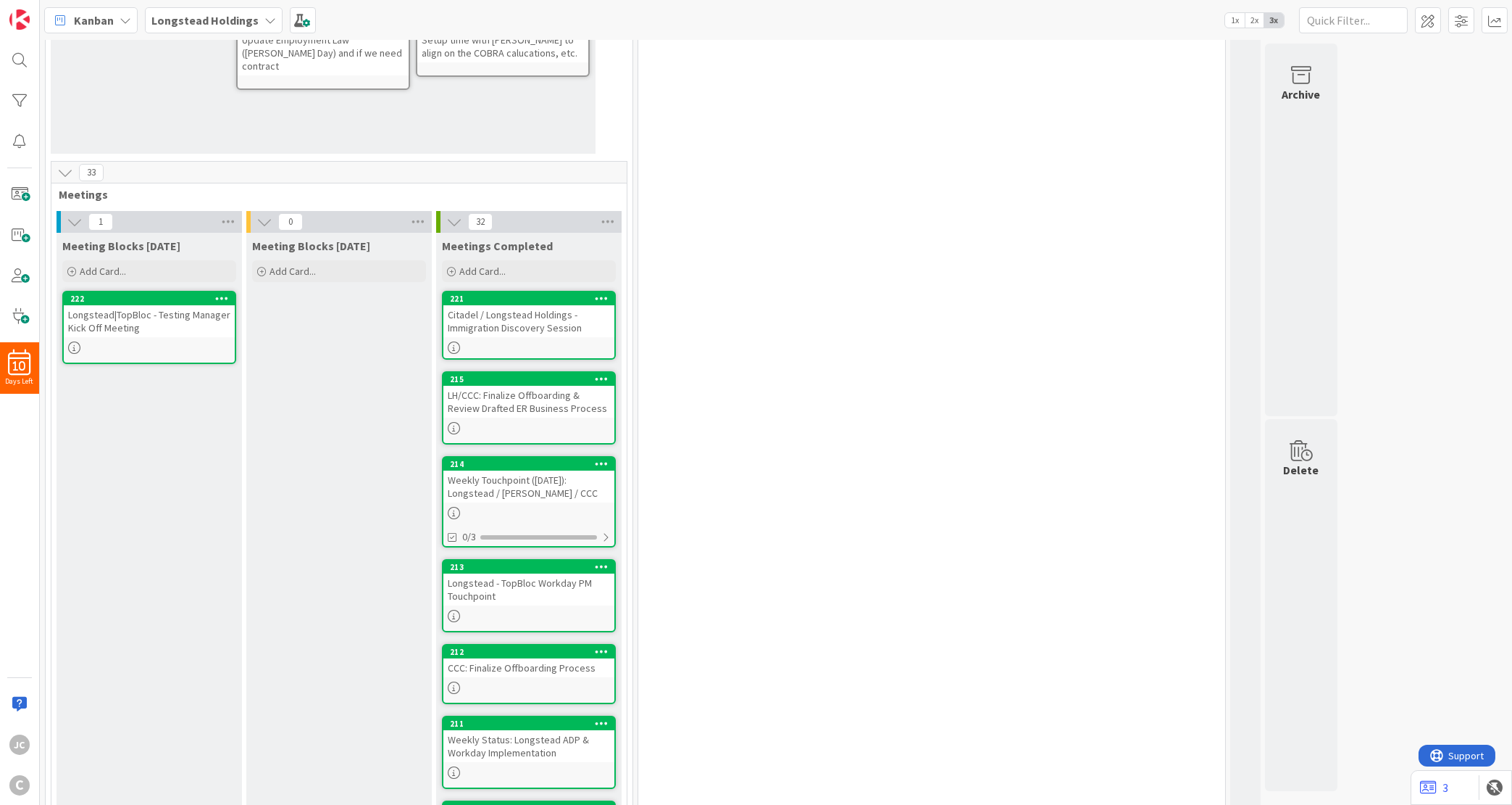
scroll to position [547, 0]
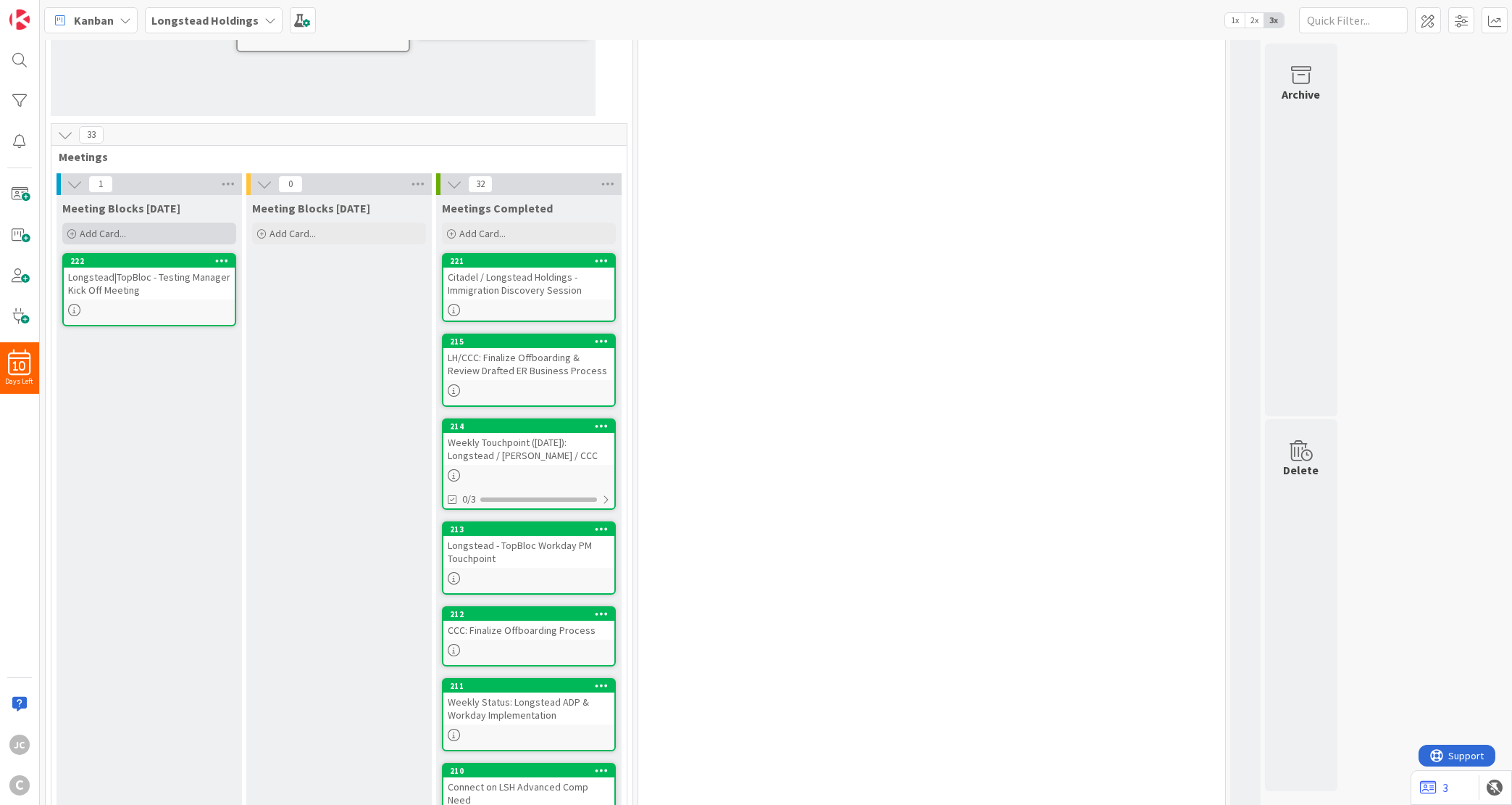
click at [120, 231] on span "Add Card..." at bounding box center [103, 233] width 47 height 13
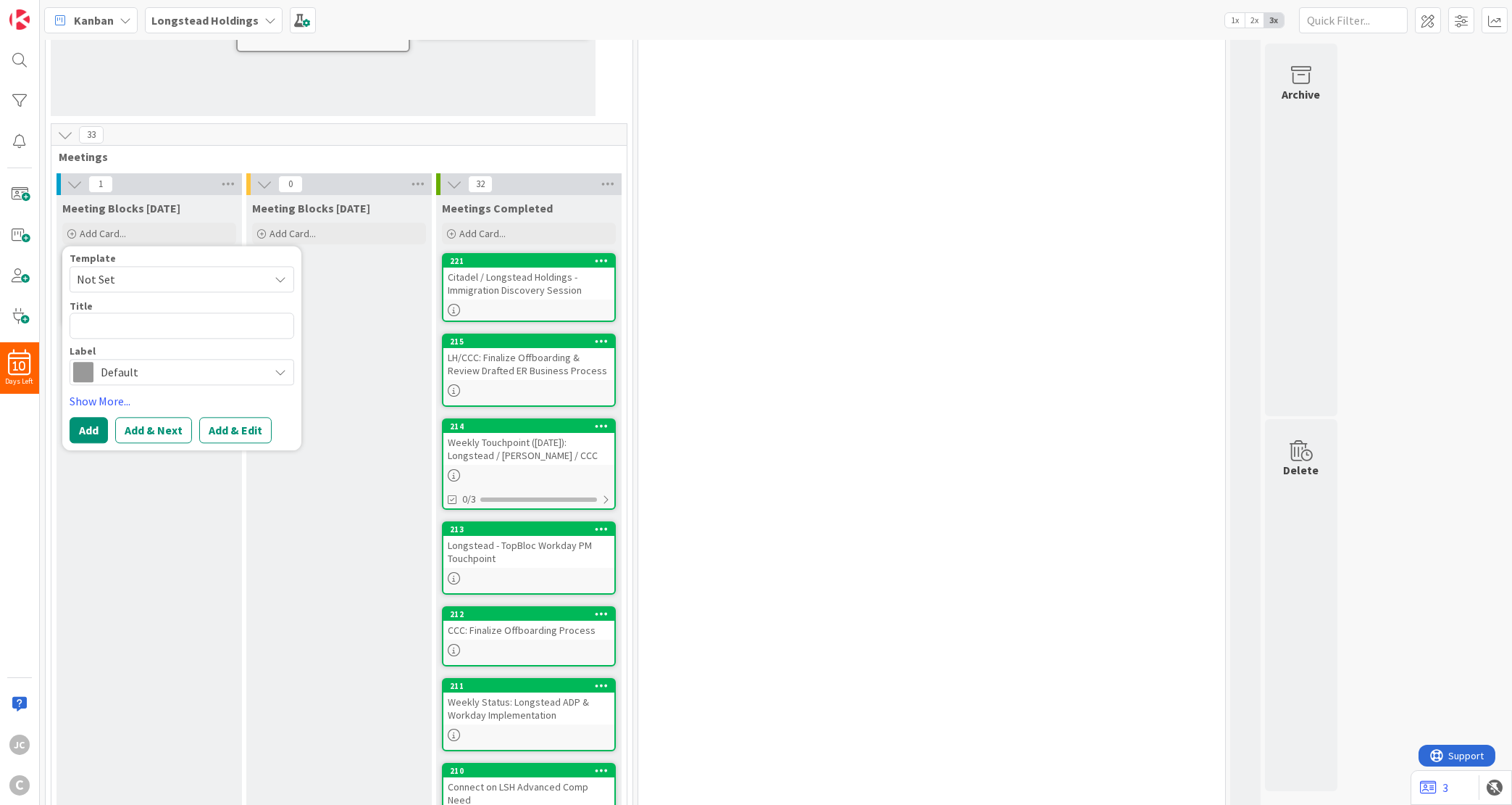
click at [179, 272] on span "Not Set" at bounding box center [168, 279] width 181 height 19
click at [162, 338] on span "Meetings" at bounding box center [193, 342] width 208 height 19
type textarea "x"
type textarea "Meetings"
click at [159, 321] on textarea "Meetings" at bounding box center [182, 325] width 225 height 26
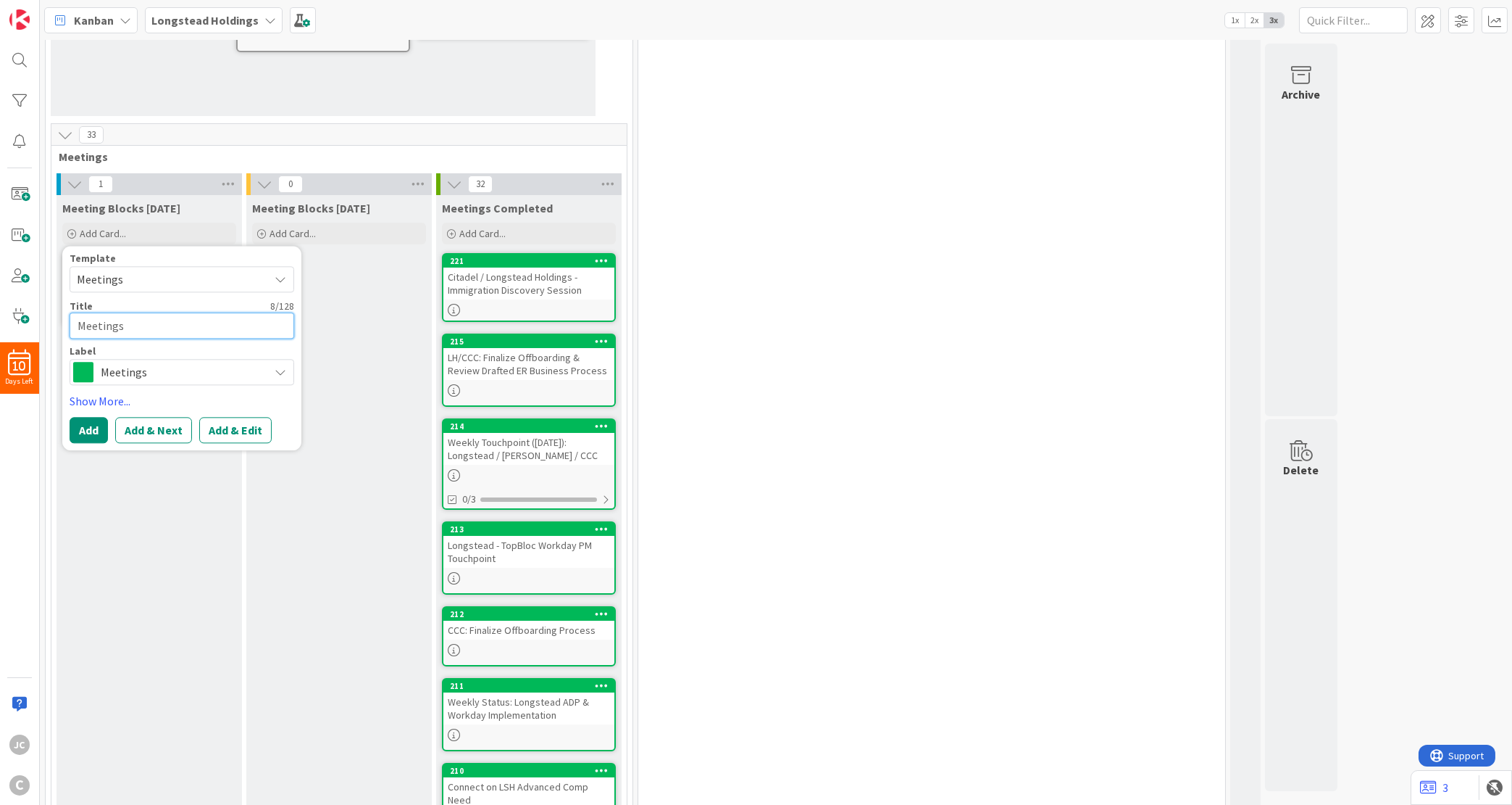
click at [159, 321] on textarea "Meetings" at bounding box center [182, 325] width 225 height 26
paste textarea "Weekly Touchpoint ([DATE]): Longstead / [PERSON_NAME] / CCC"
type textarea "x"
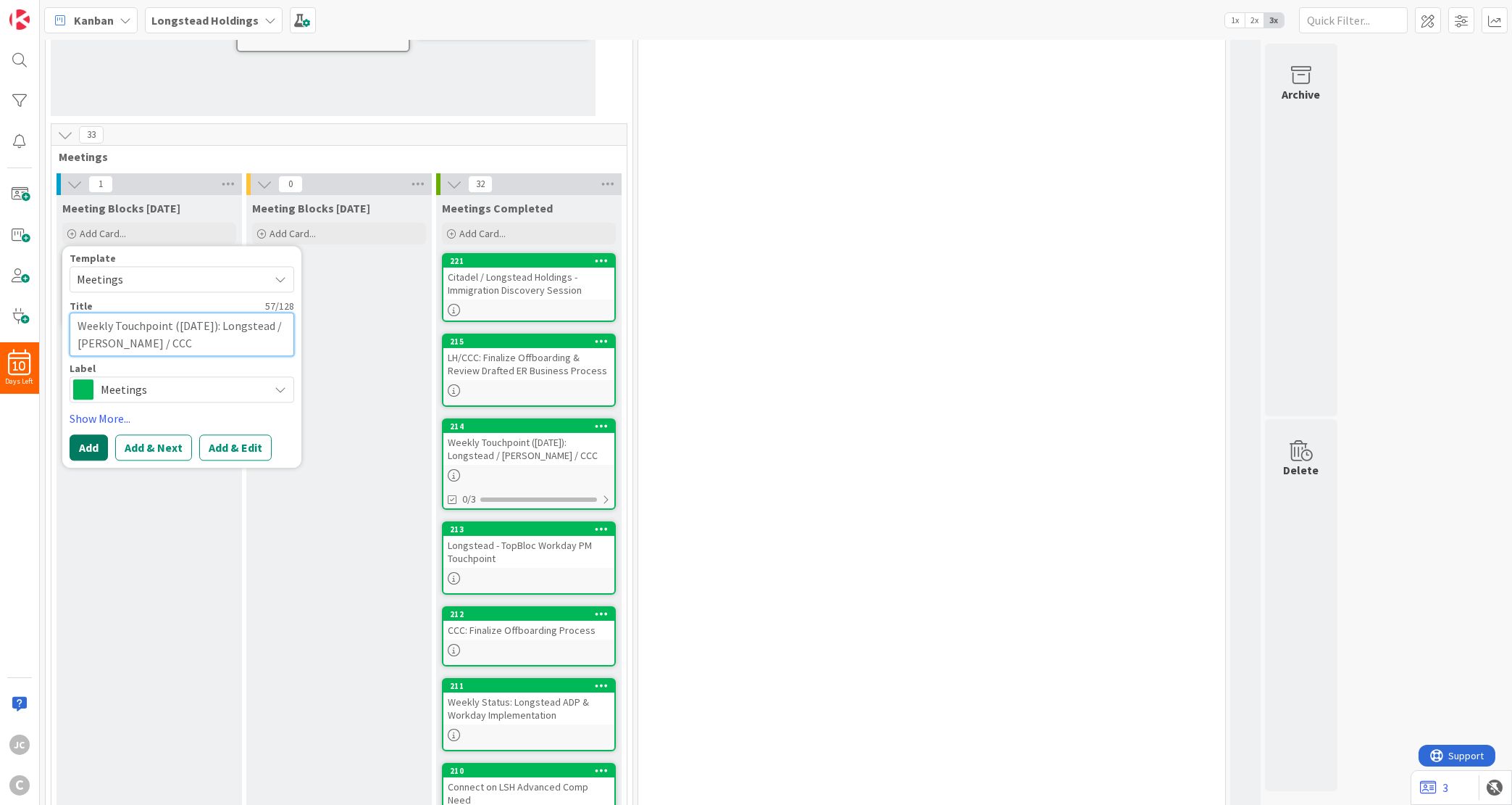
type textarea "Weekly Touchpoint ([DATE]): Longstead / [PERSON_NAME] / CCC"
click at [92, 447] on button "Add" at bounding box center [89, 448] width 38 height 26
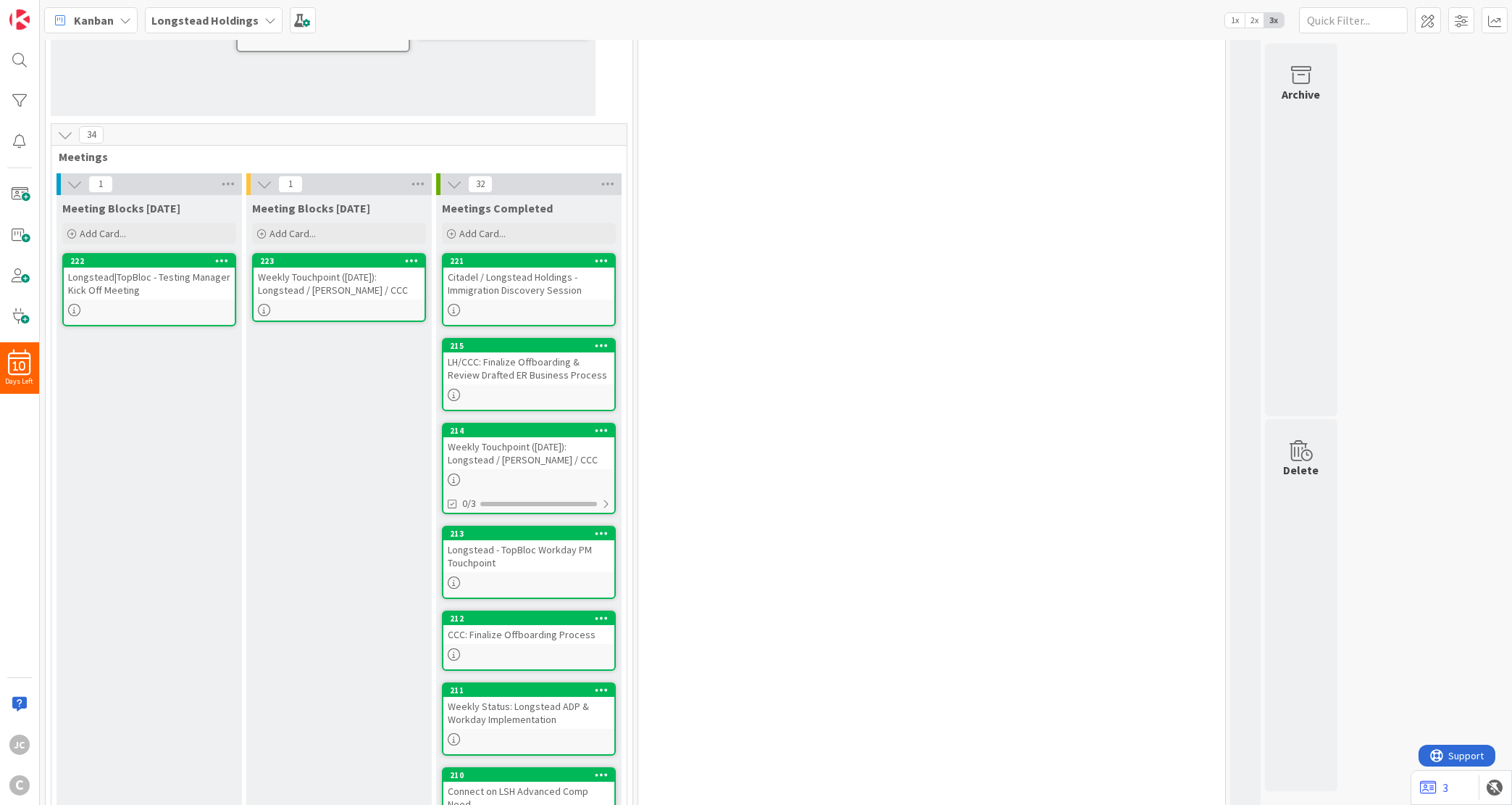
click at [346, 272] on div "Weekly Touchpoint ([DATE]): Longstead / [PERSON_NAME] / CCC" at bounding box center [339, 283] width 171 height 31
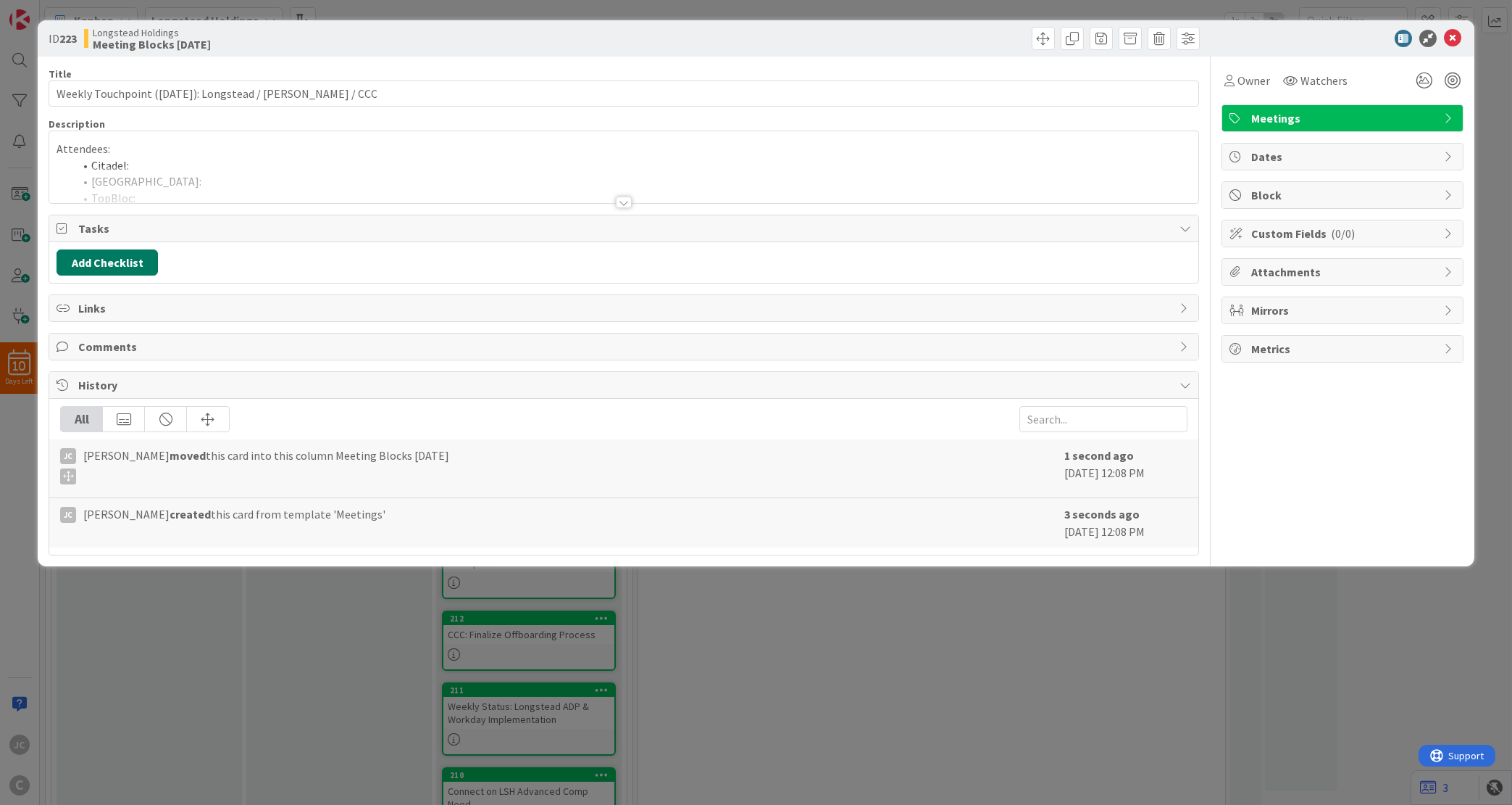
click at [98, 258] on button "Add Checklist" at bounding box center [107, 262] width 102 height 26
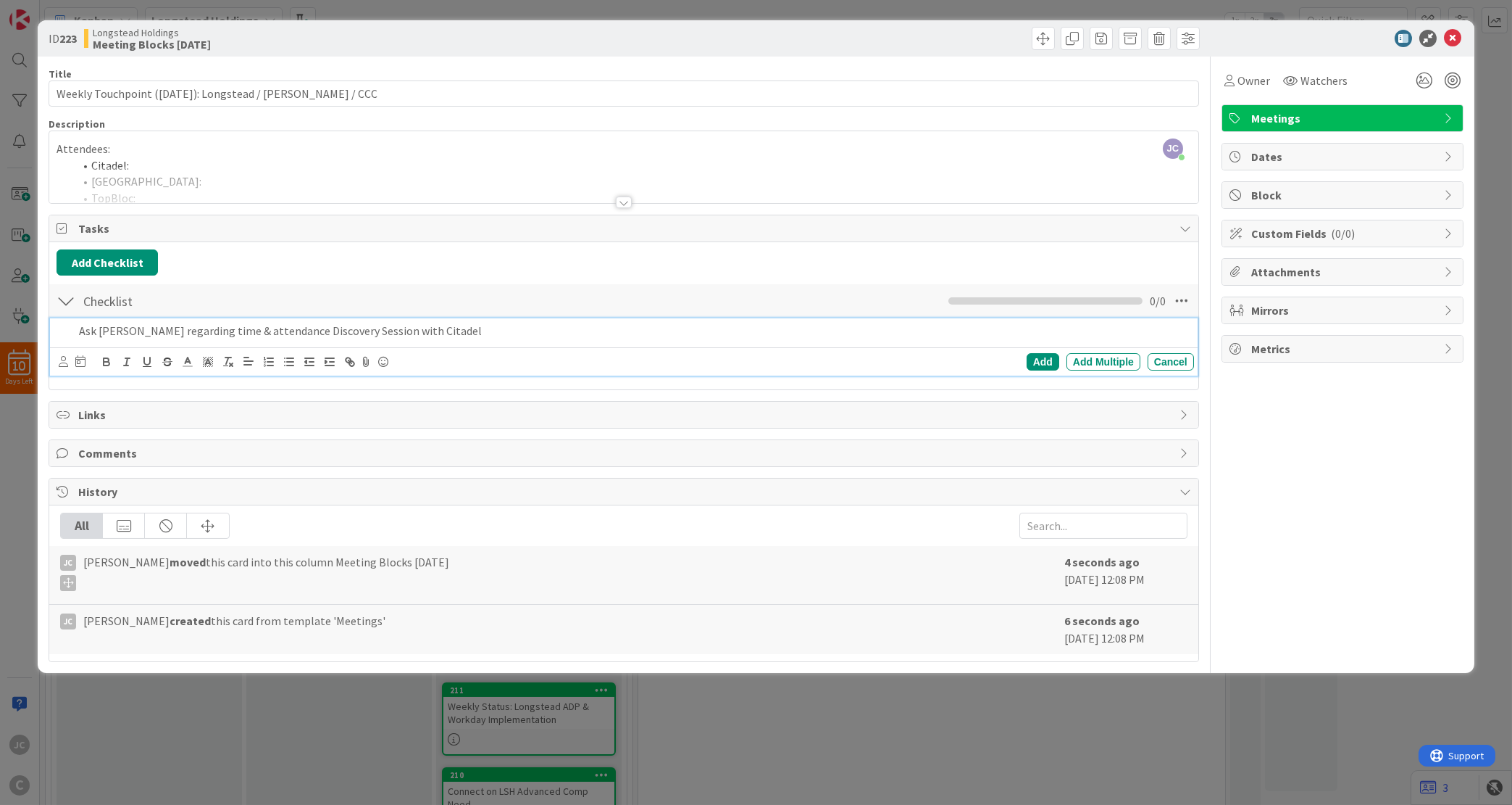
click at [435, 347] on div "Ask [PERSON_NAME] regarding time & attendance Discovery Session with Citadel Ad…" at bounding box center [624, 347] width 1147 height 57
click at [480, 341] on div "Ask [PERSON_NAME] regarding time & attendance Discovery Session with Citadel" at bounding box center [633, 331] width 1121 height 26
click at [1043, 366] on div "Add" at bounding box center [1043, 362] width 32 height 17
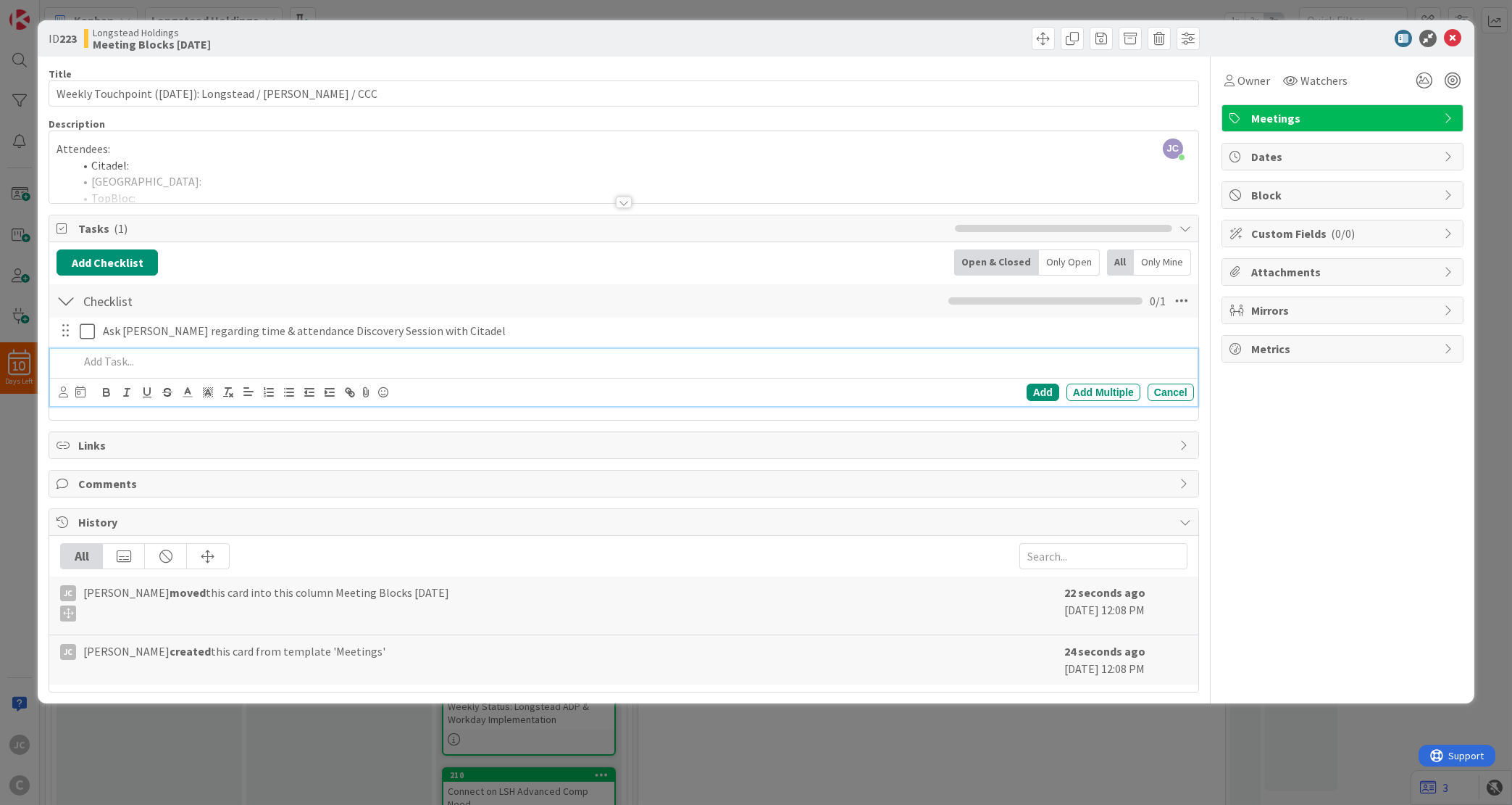
click at [351, 369] on p at bounding box center [633, 362] width 1109 height 17
click at [910, 756] on div "ID 223 Longstead Holdings Meeting Blocks [DATE] Title 57 / 128 Weekly Touchpoin…" at bounding box center [756, 402] width 1512 height 805
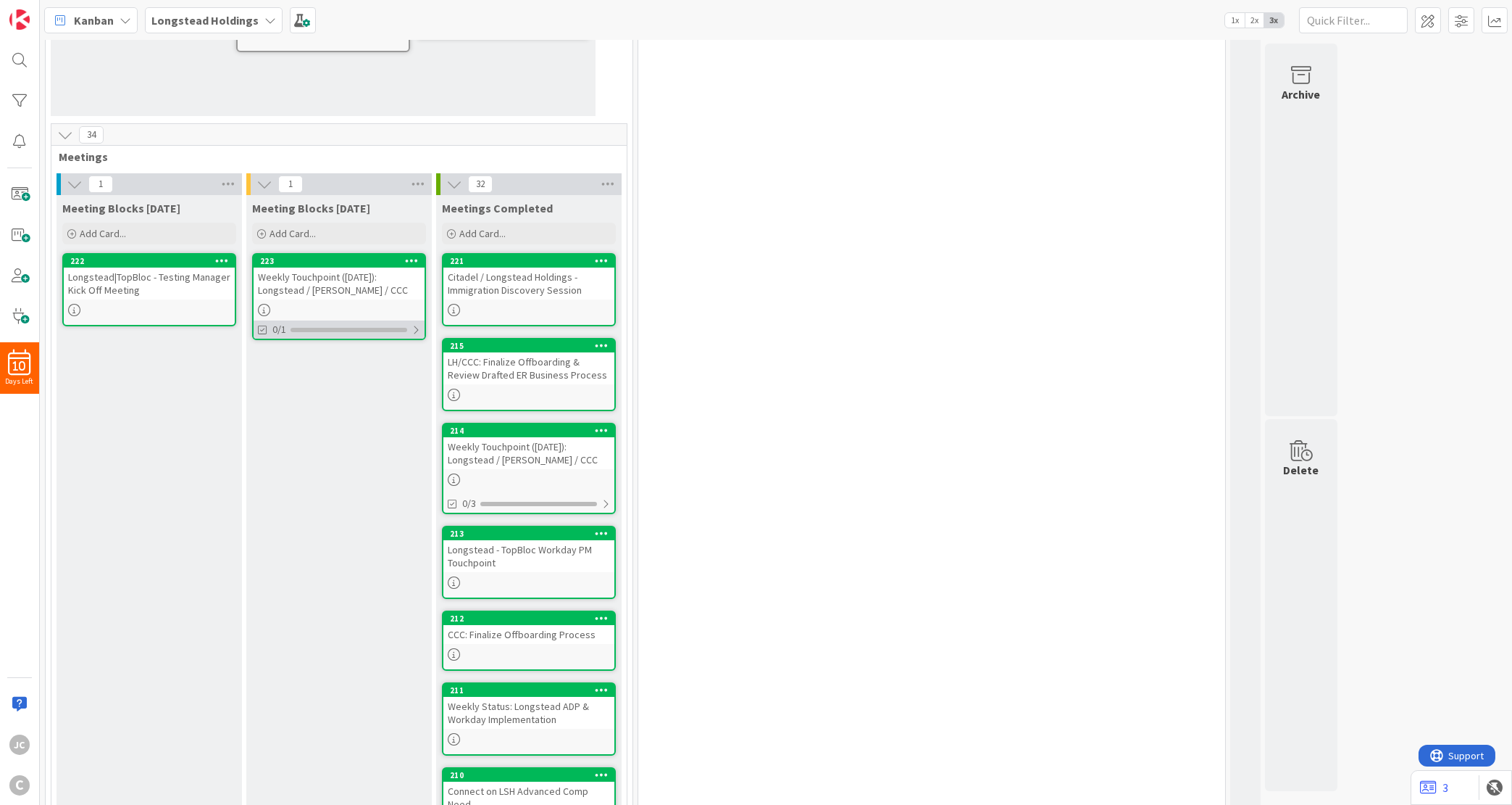
click at [418, 324] on div at bounding box center [415, 330] width 9 height 11
